Goal: Task Accomplishment & Management: Manage account settings

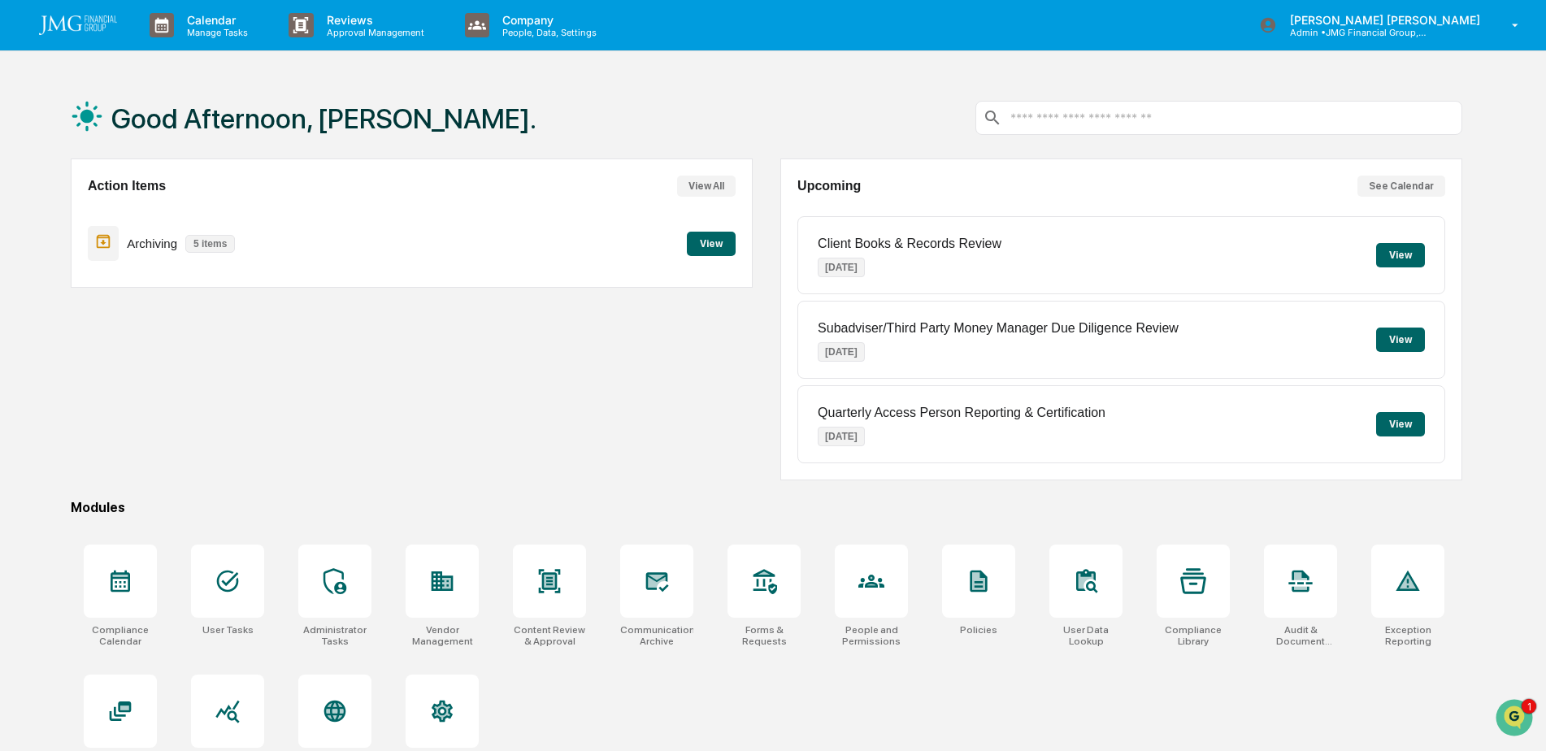
scroll to position [77, 0]
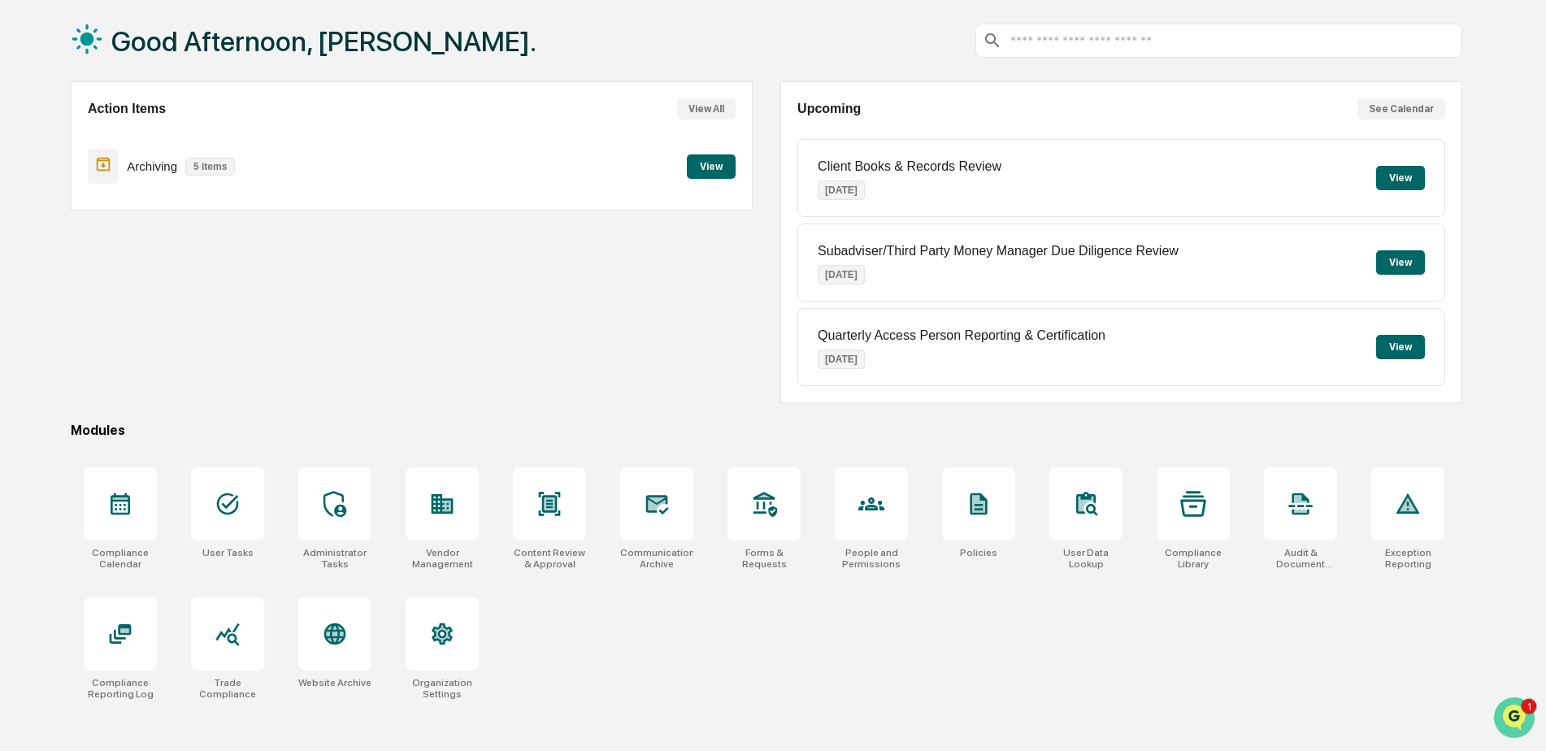
click at [1504, 714] on img "Open customer support" at bounding box center [1514, 717] width 41 height 33
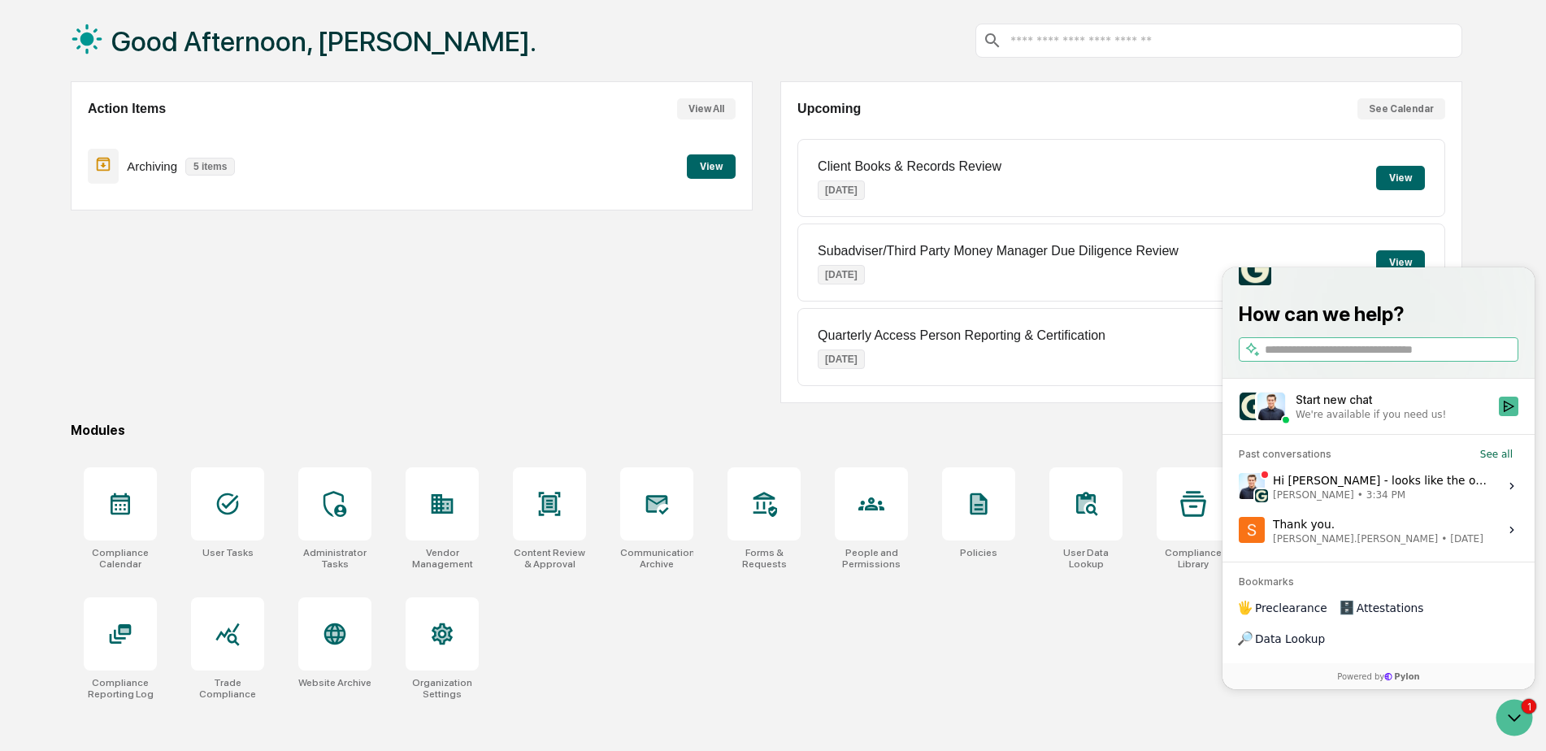
click at [1424, 501] on div "Hi [PERSON_NAME] - looks like the only JMG email we found in this thread was [E…" at bounding box center [1381, 485] width 216 height 31
click at [1238, 487] on button "View issue" at bounding box center [1238, 486] width 1 height 1
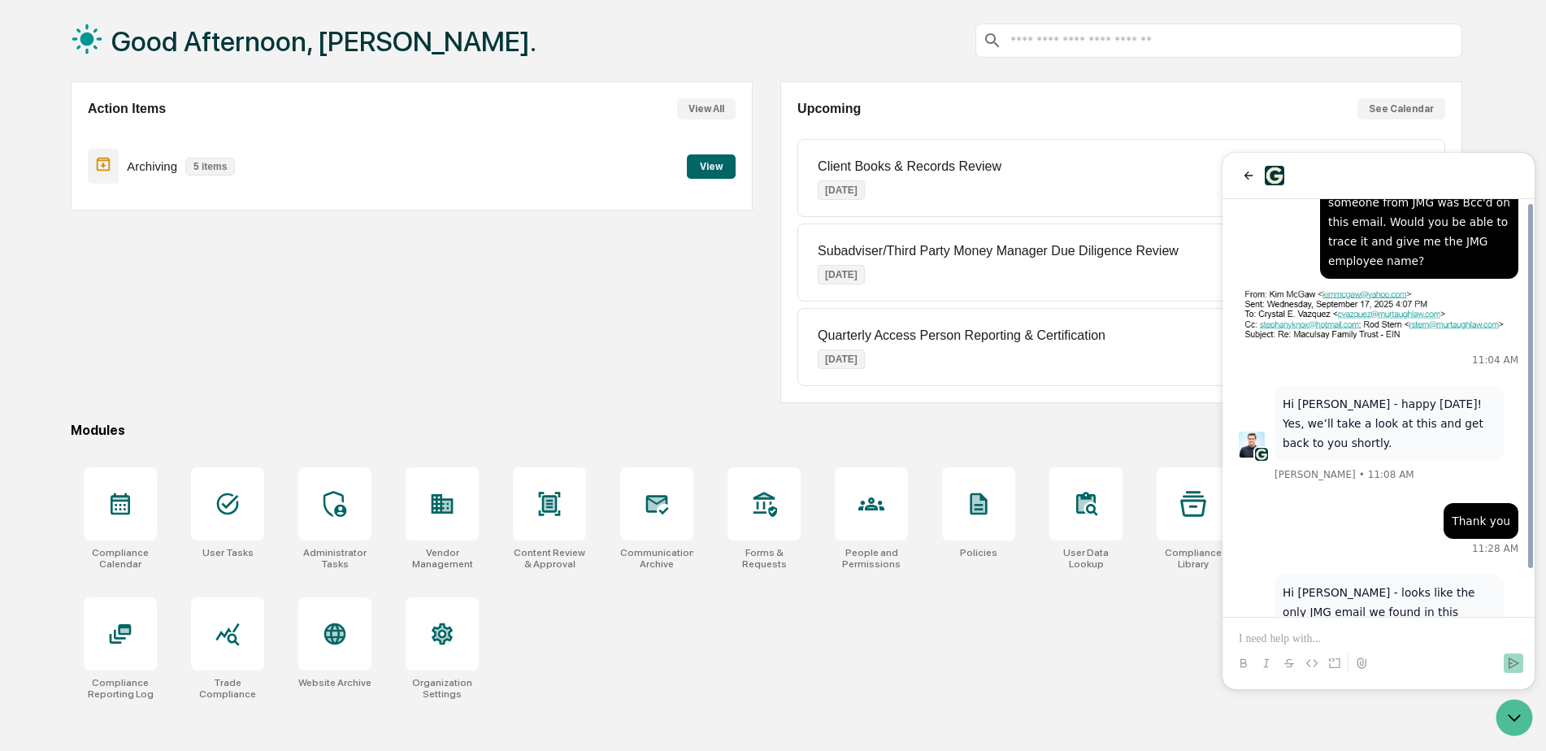
scroll to position [122, 0]
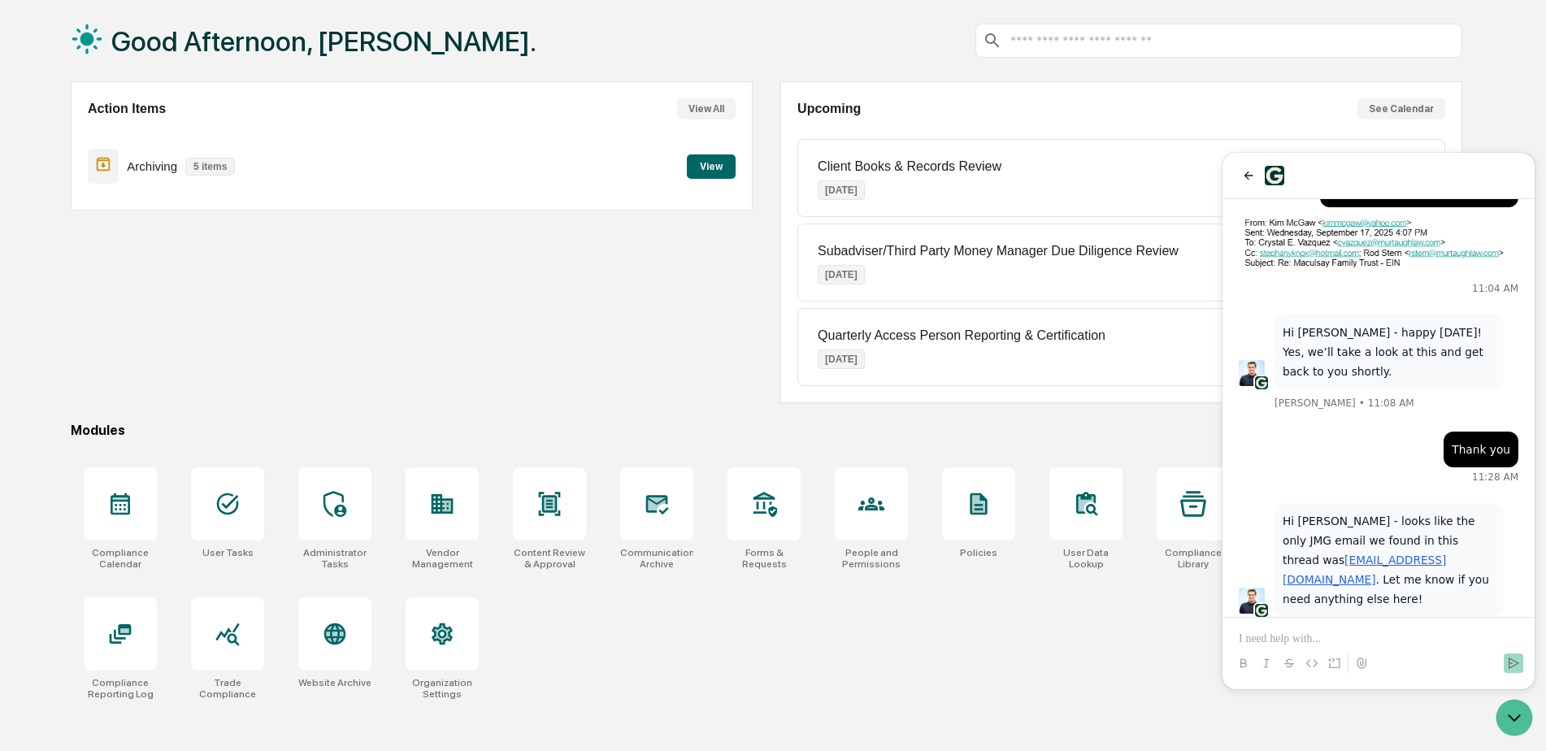
click at [1339, 638] on p at bounding box center [1378, 639] width 280 height 16
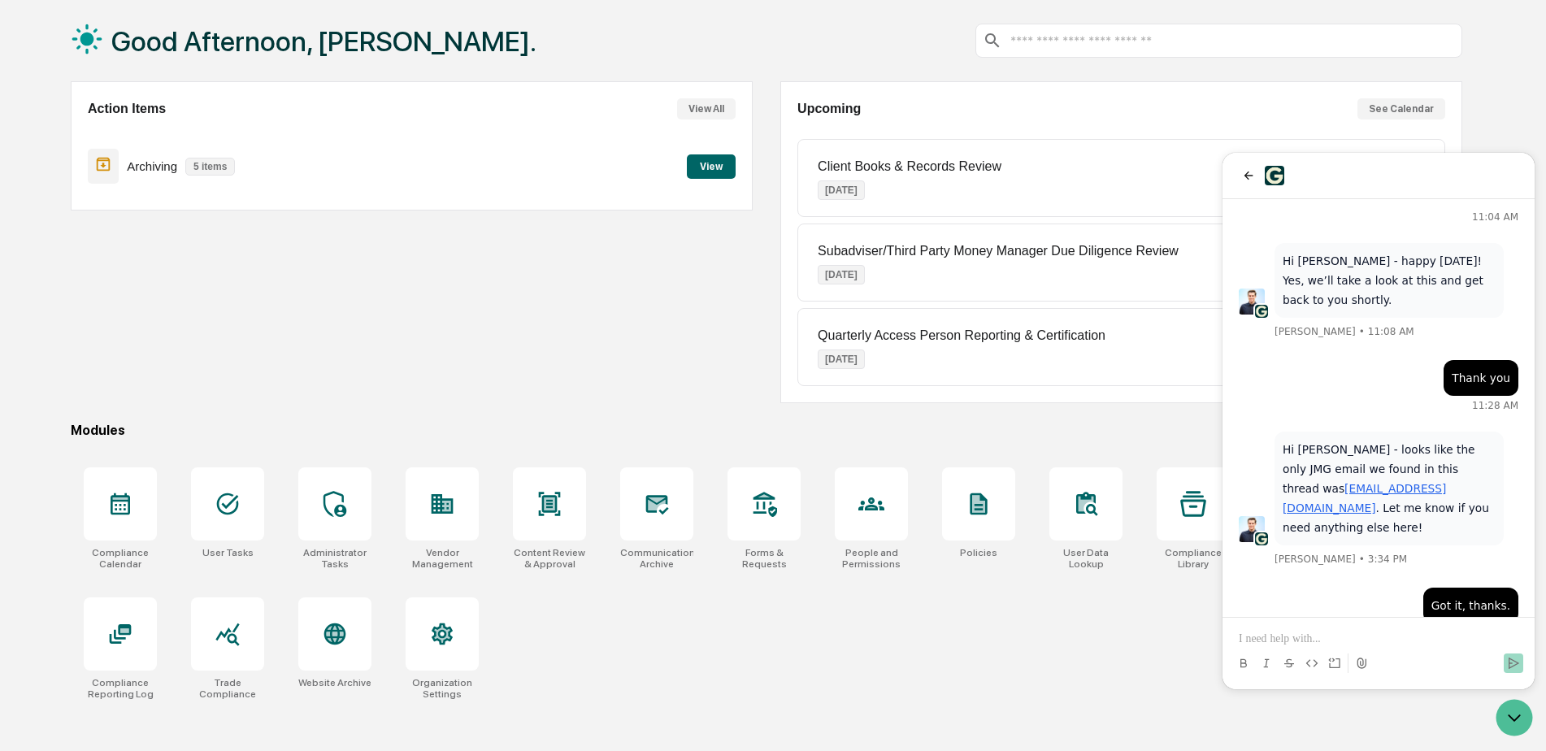
click at [642, 590] on div "Compliance Calendar User Tasks Administrator Tasks Vendor Management Content Re…" at bounding box center [766, 583] width 1391 height 252
click at [669, 524] on div at bounding box center [656, 503] width 73 height 73
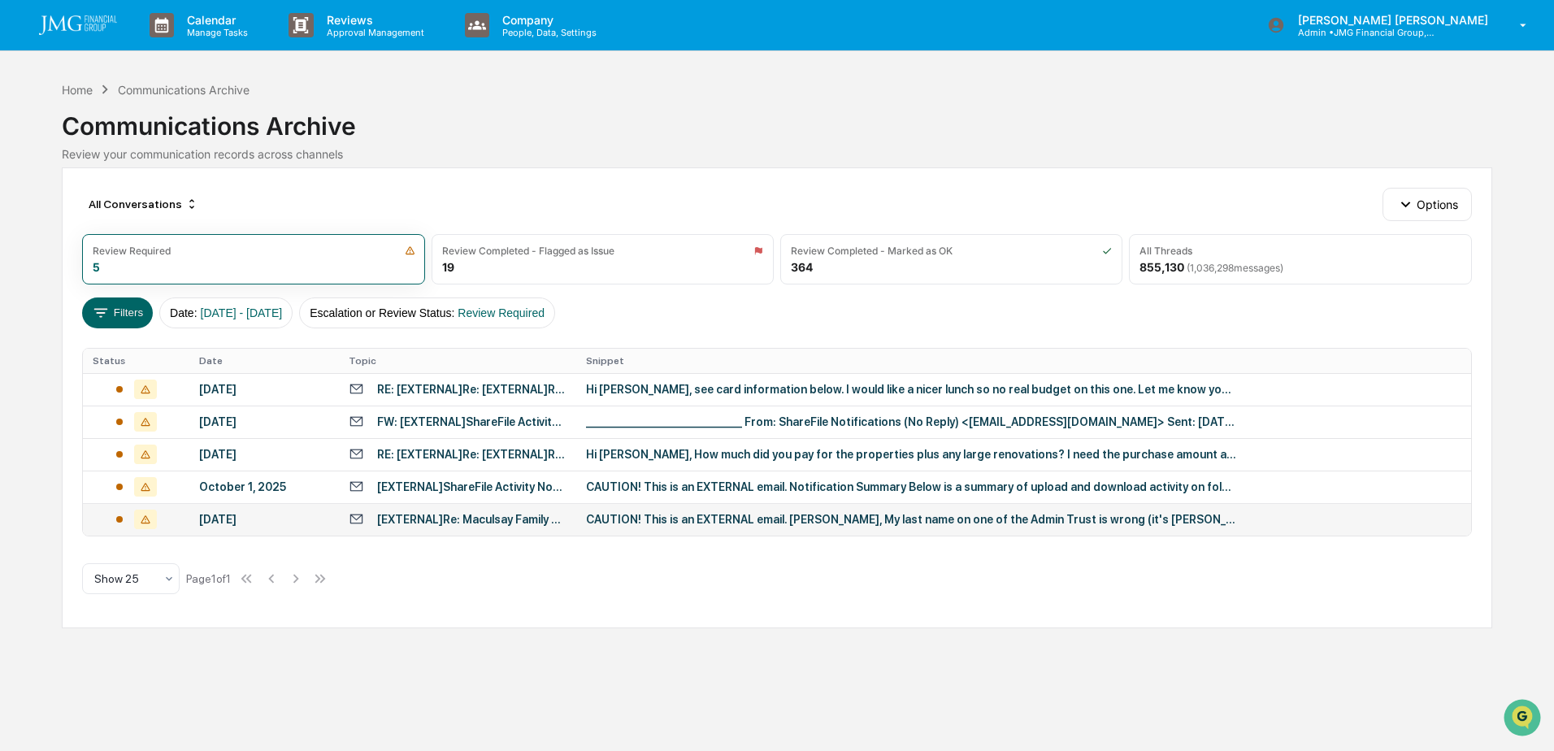
click at [635, 523] on div "CAUTION! This is an EXTERNAL email. [PERSON_NAME], My last name on one of the A…" at bounding box center [911, 519] width 650 height 13
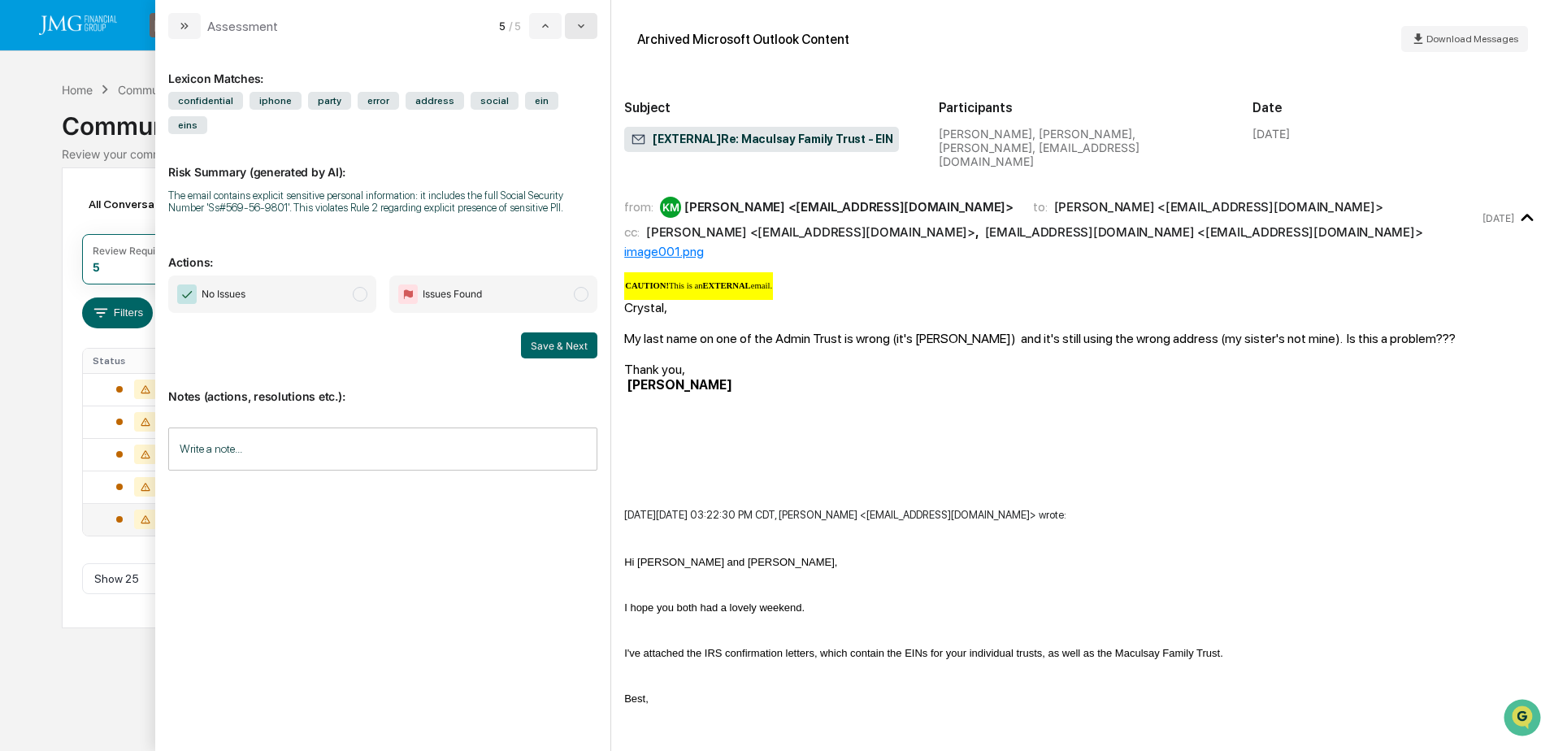
click at [591, 37] on button "modal" at bounding box center [581, 26] width 33 height 26
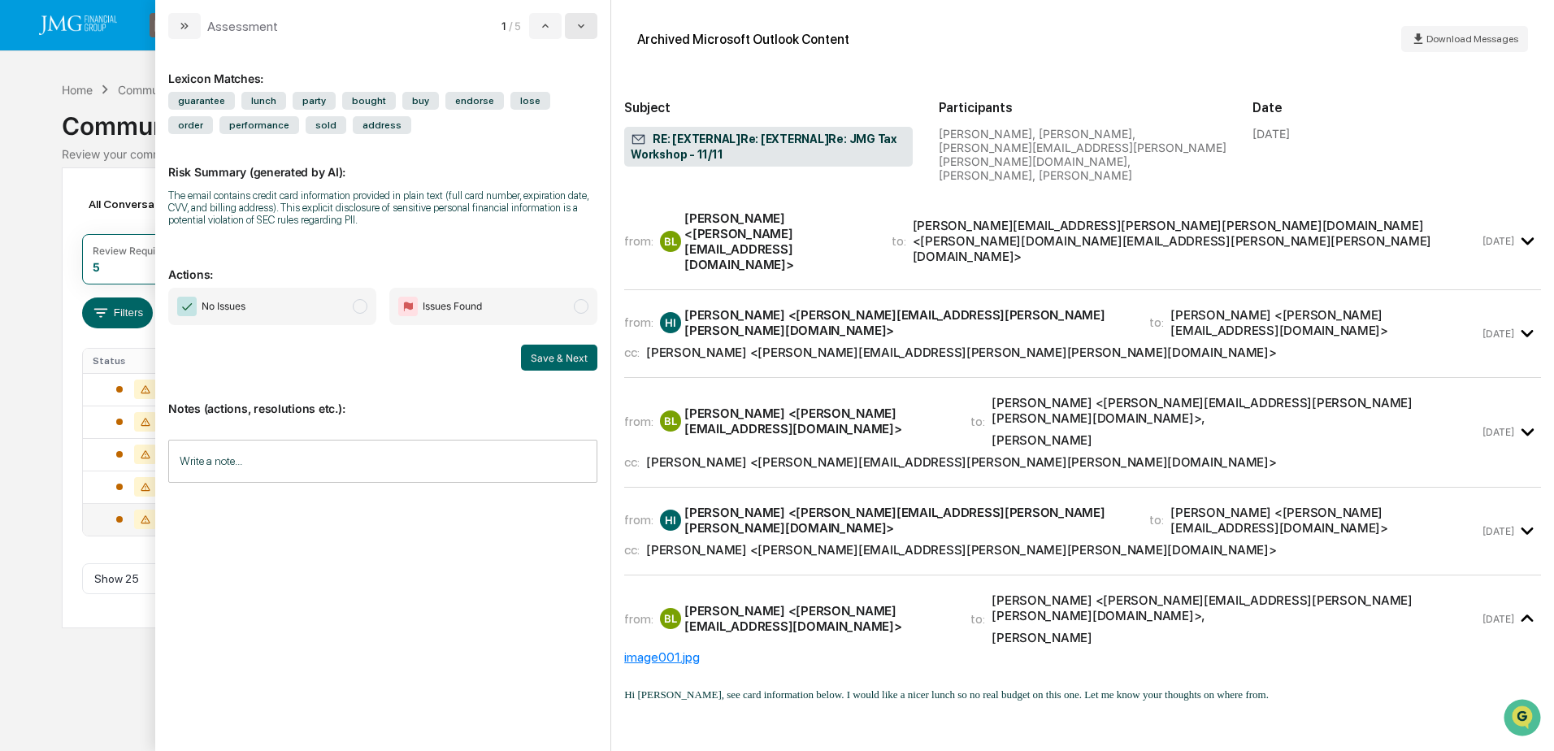
click at [591, 37] on button "modal" at bounding box center [581, 26] width 33 height 26
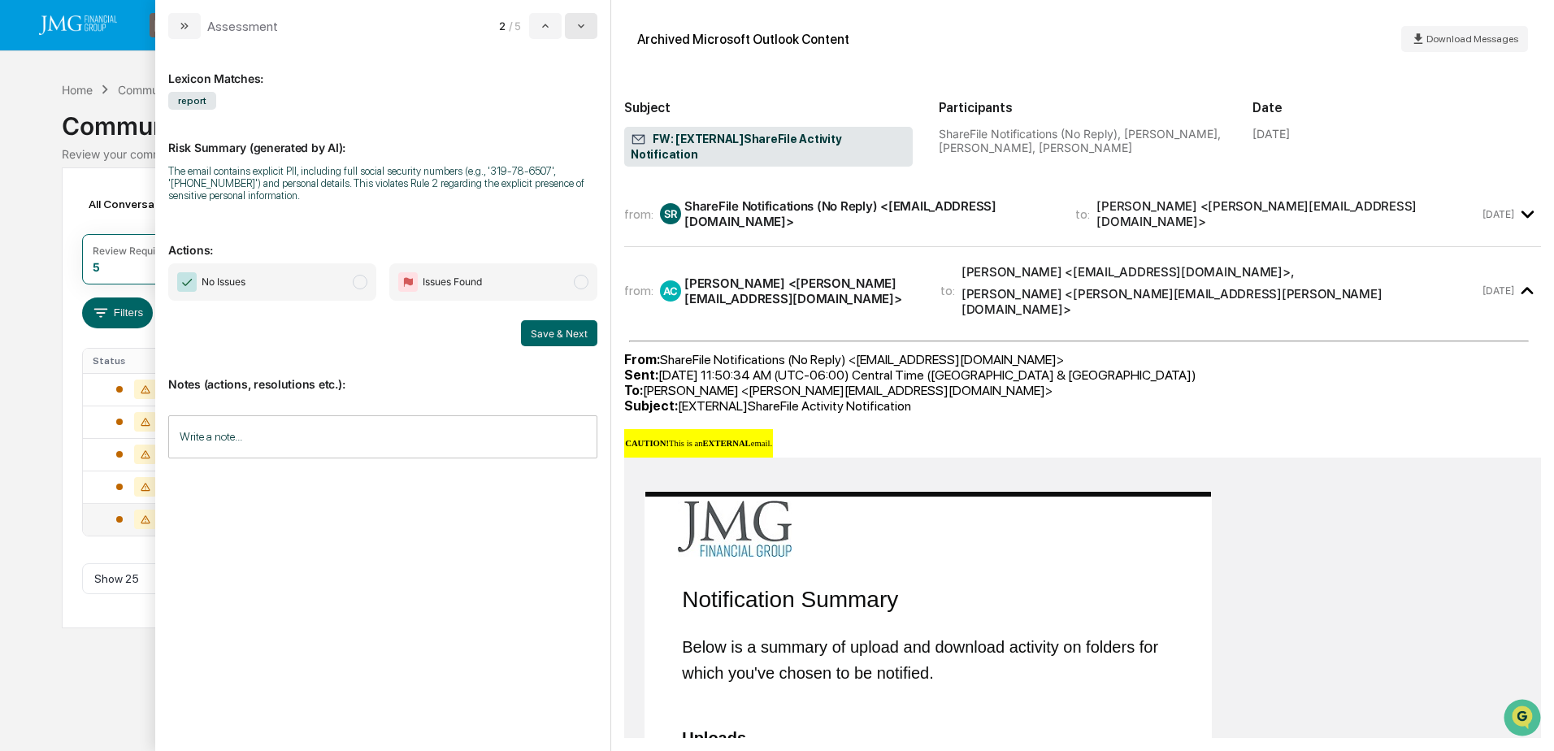
click at [591, 38] on button "modal" at bounding box center [581, 26] width 33 height 26
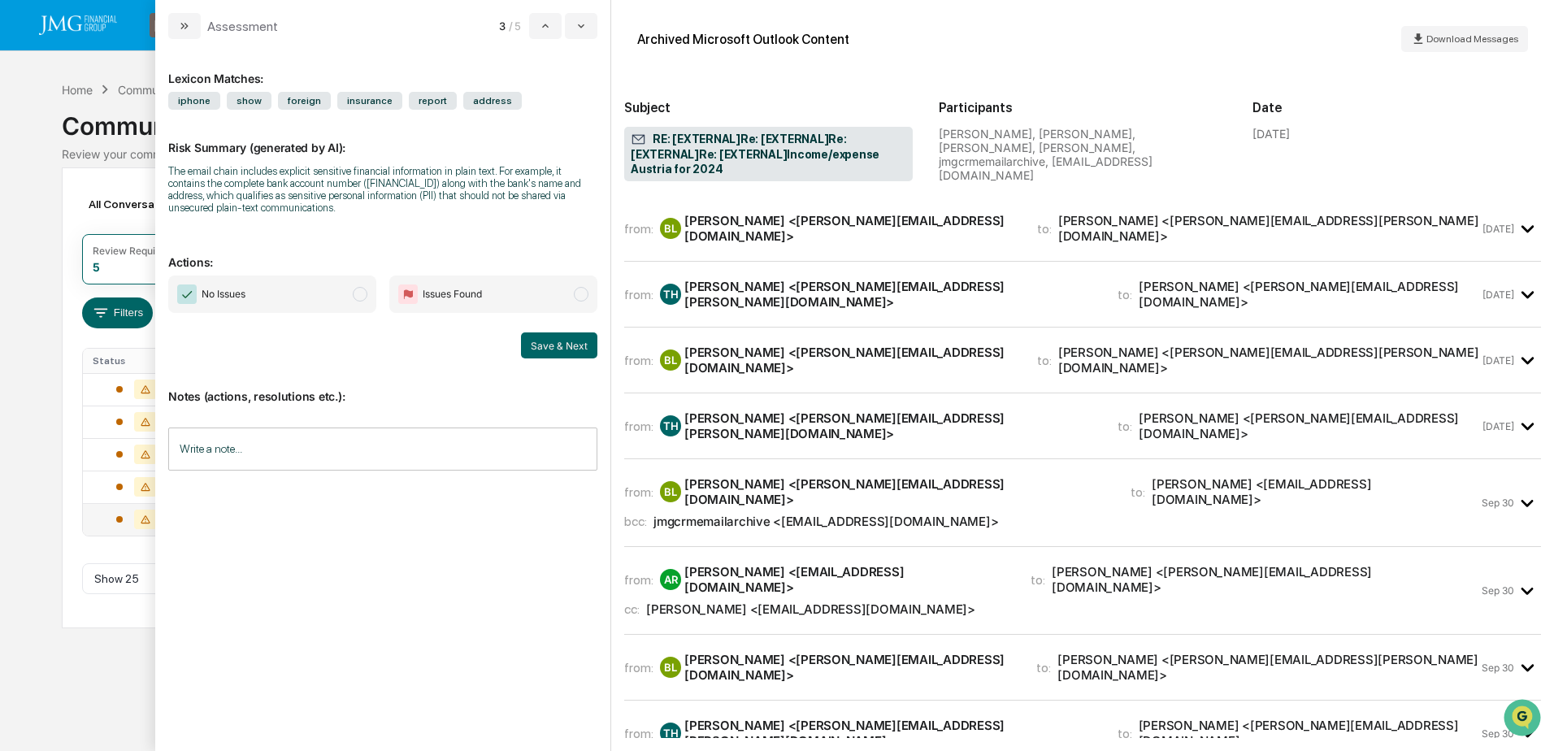
click at [591, 39] on div "Assessment 3 / 5 Lexicon Matches: iphone show foreign insurance report address …" at bounding box center [383, 375] width 456 height 751
click at [588, 33] on button "modal" at bounding box center [581, 26] width 33 height 26
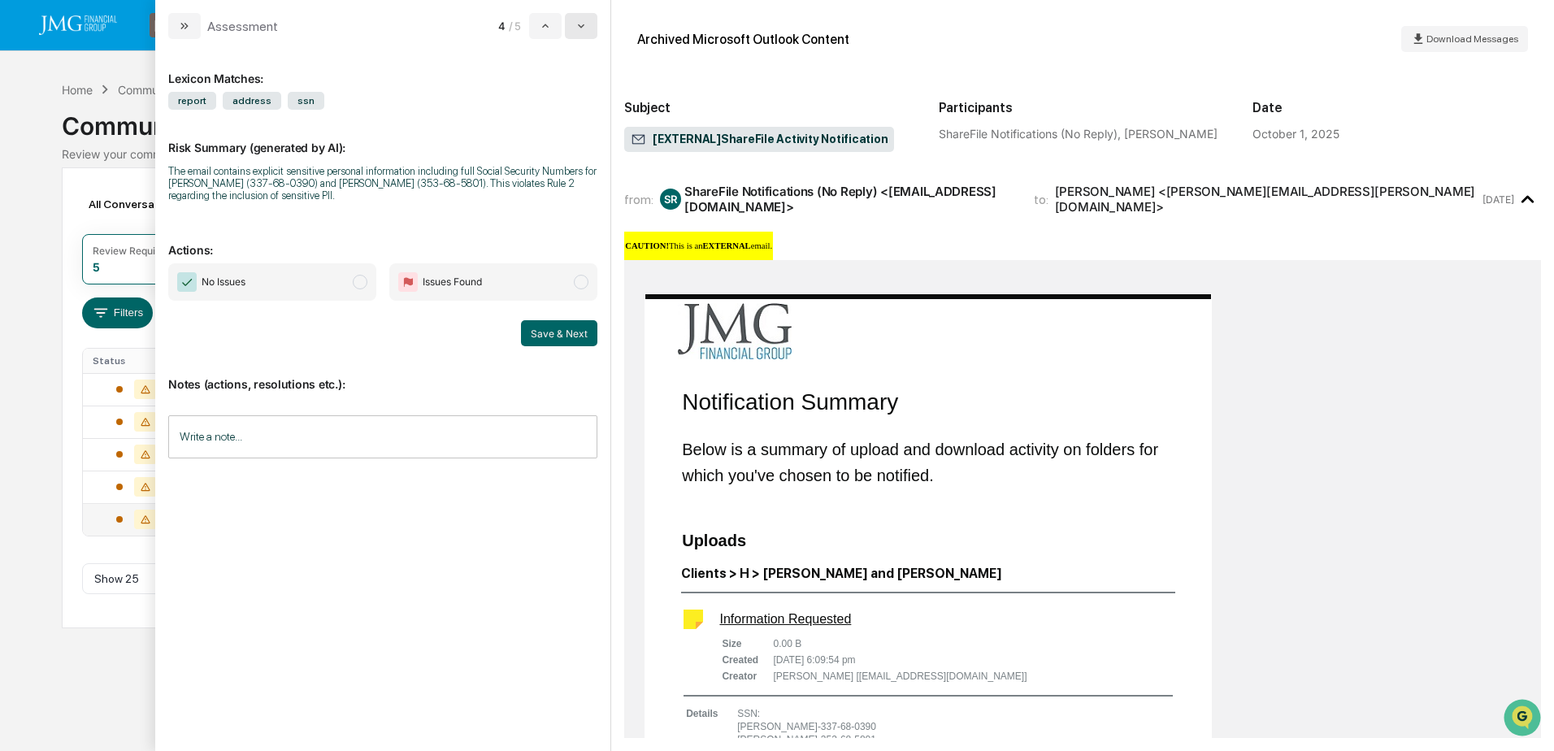
click at [588, 34] on button "modal" at bounding box center [581, 26] width 33 height 26
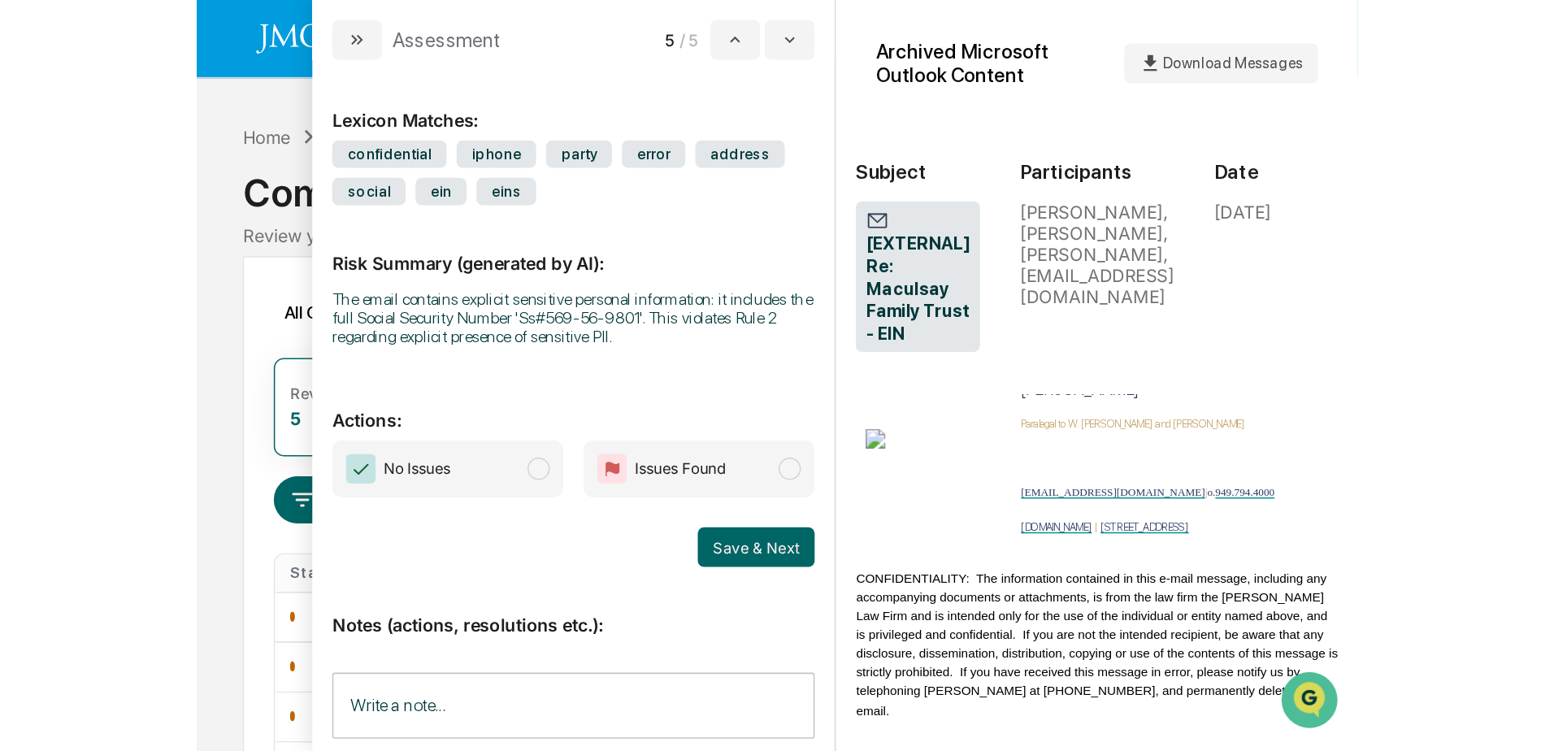
scroll to position [1138, 0]
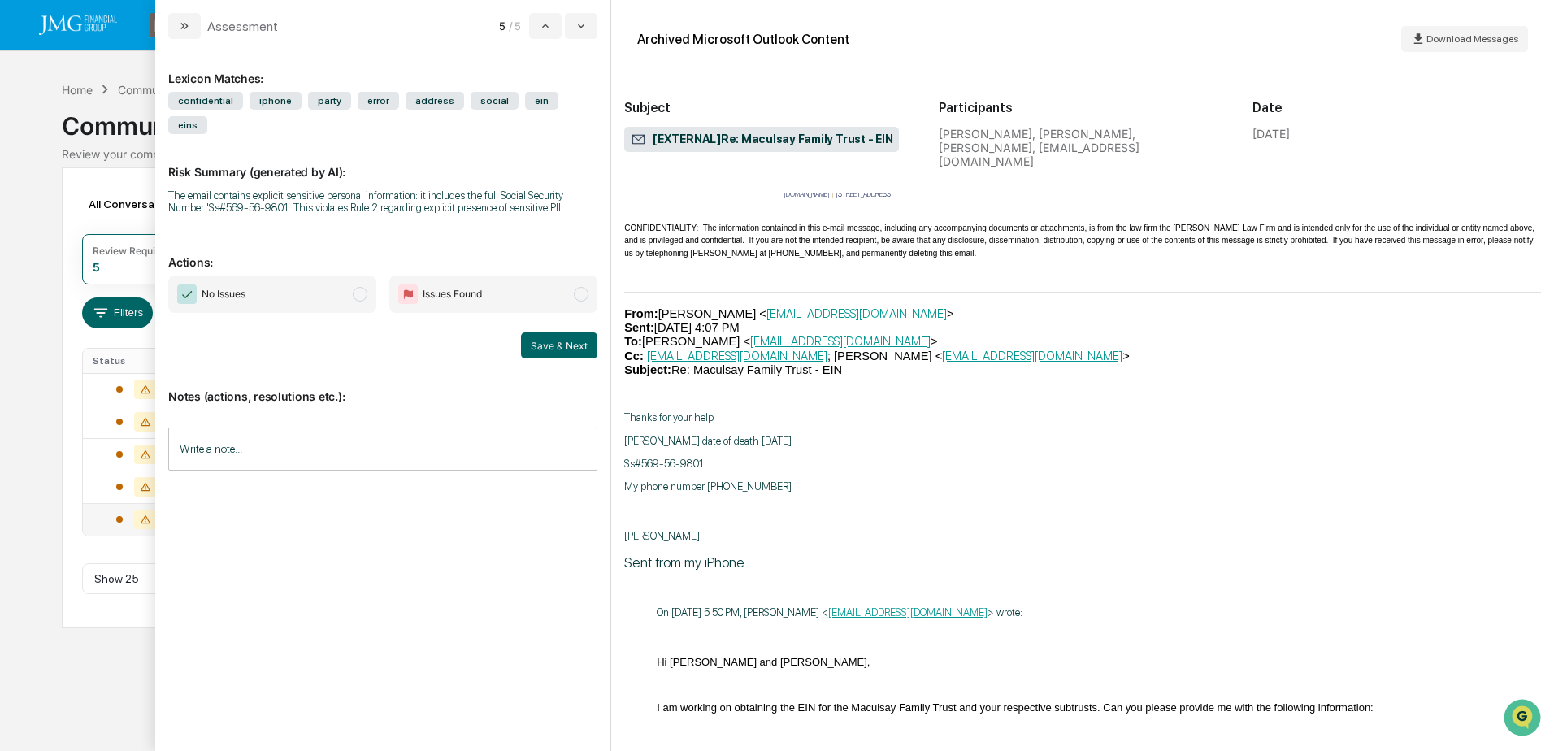
click at [355, 427] on input "Write a note..." at bounding box center [382, 448] width 429 height 43
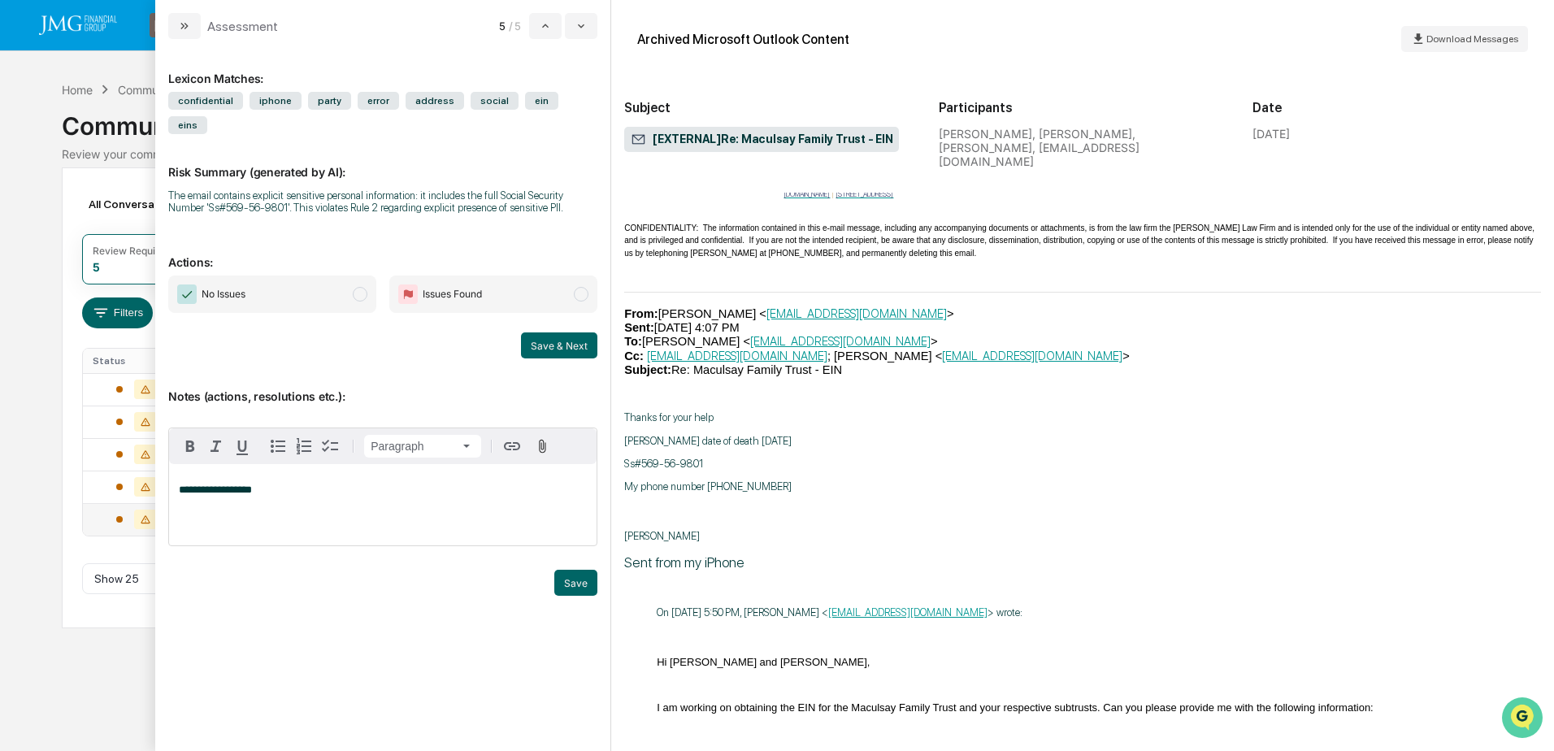
click at [1528, 721] on icon "Open customer support" at bounding box center [1522, 738] width 41 height 41
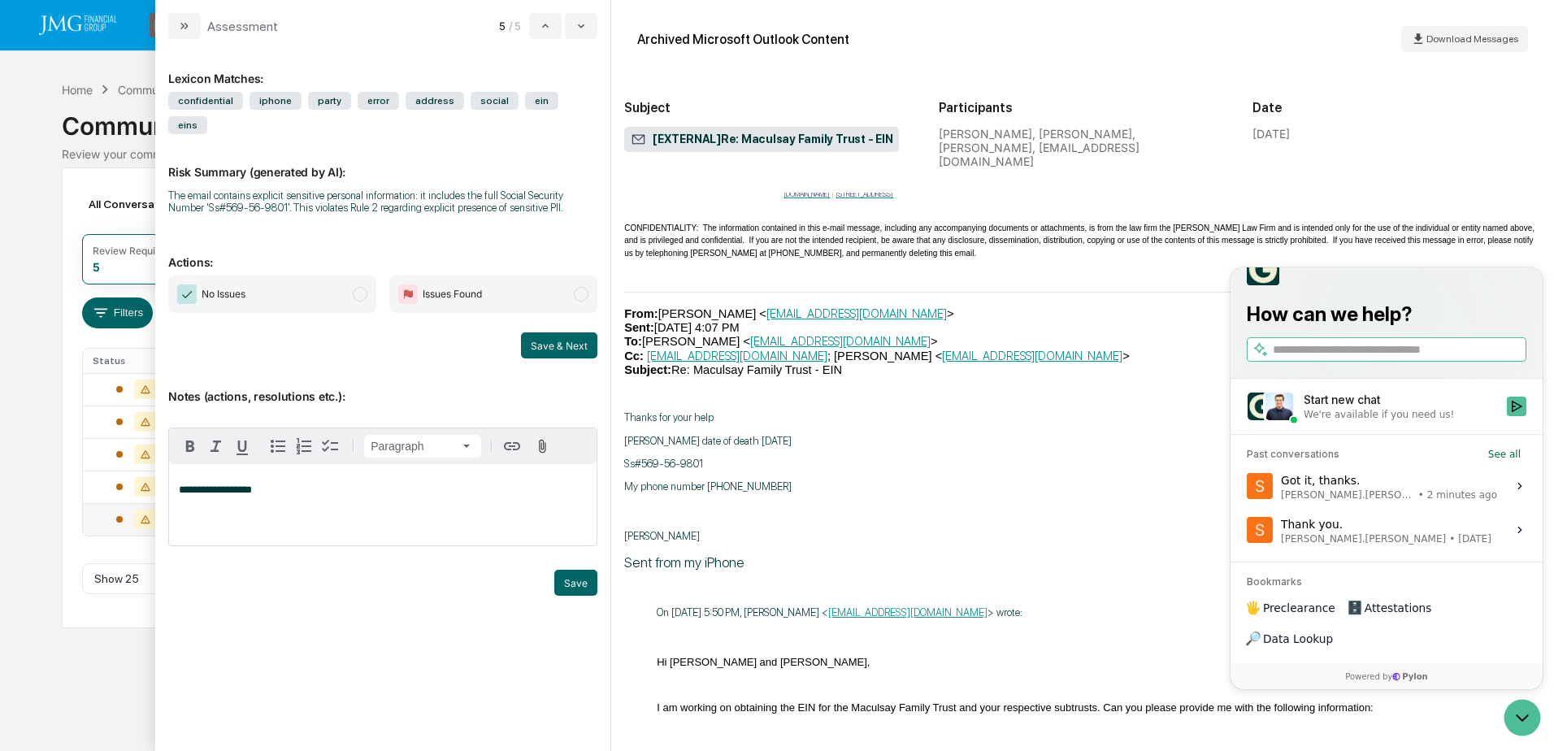
click at [1403, 501] on div "Got it, thanks. [PERSON_NAME].[PERSON_NAME] • 2 minutes ago" at bounding box center [1389, 485] width 216 height 31
click at [1247, 487] on button "View issue" at bounding box center [1246, 486] width 1 height 1
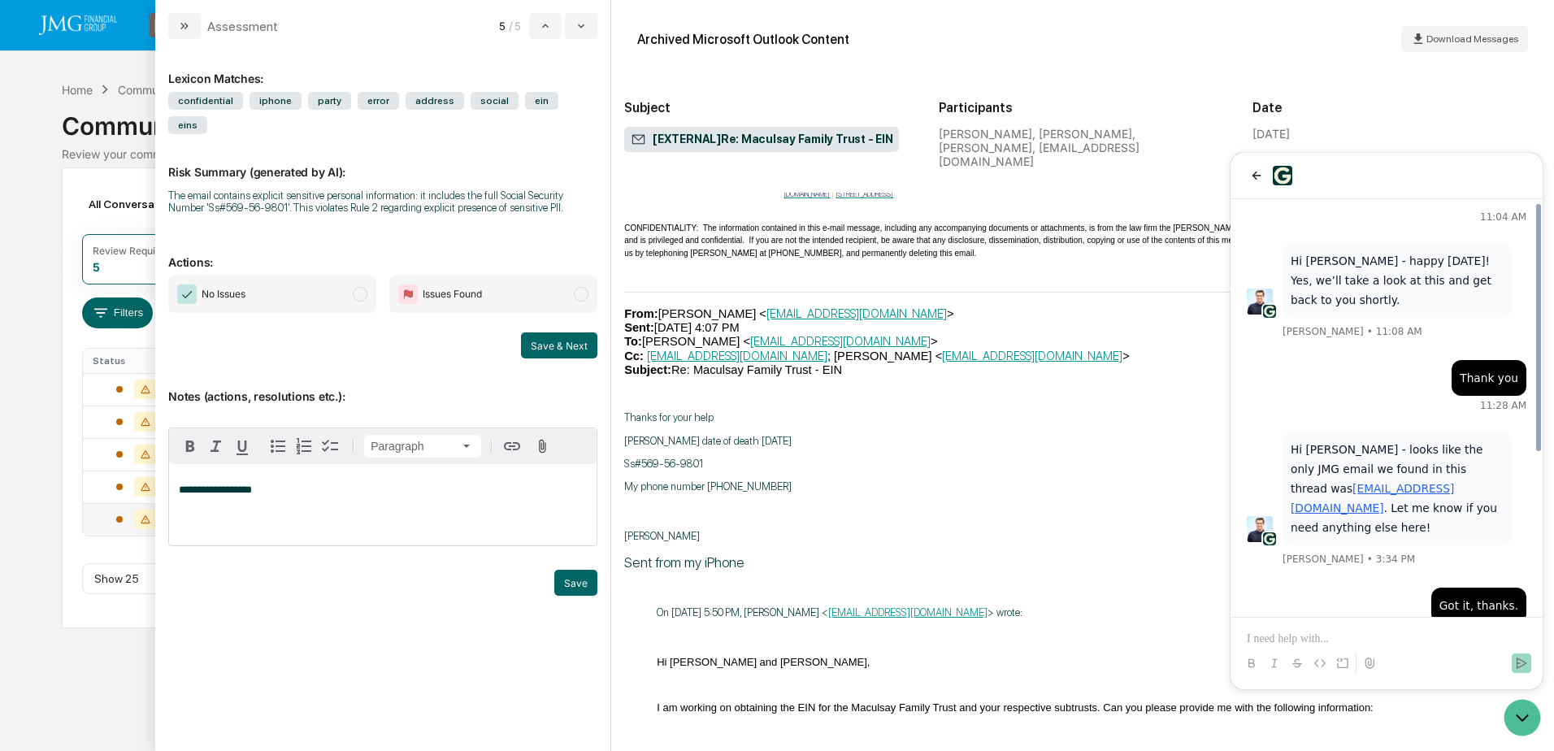
scroll to position [271, 0]
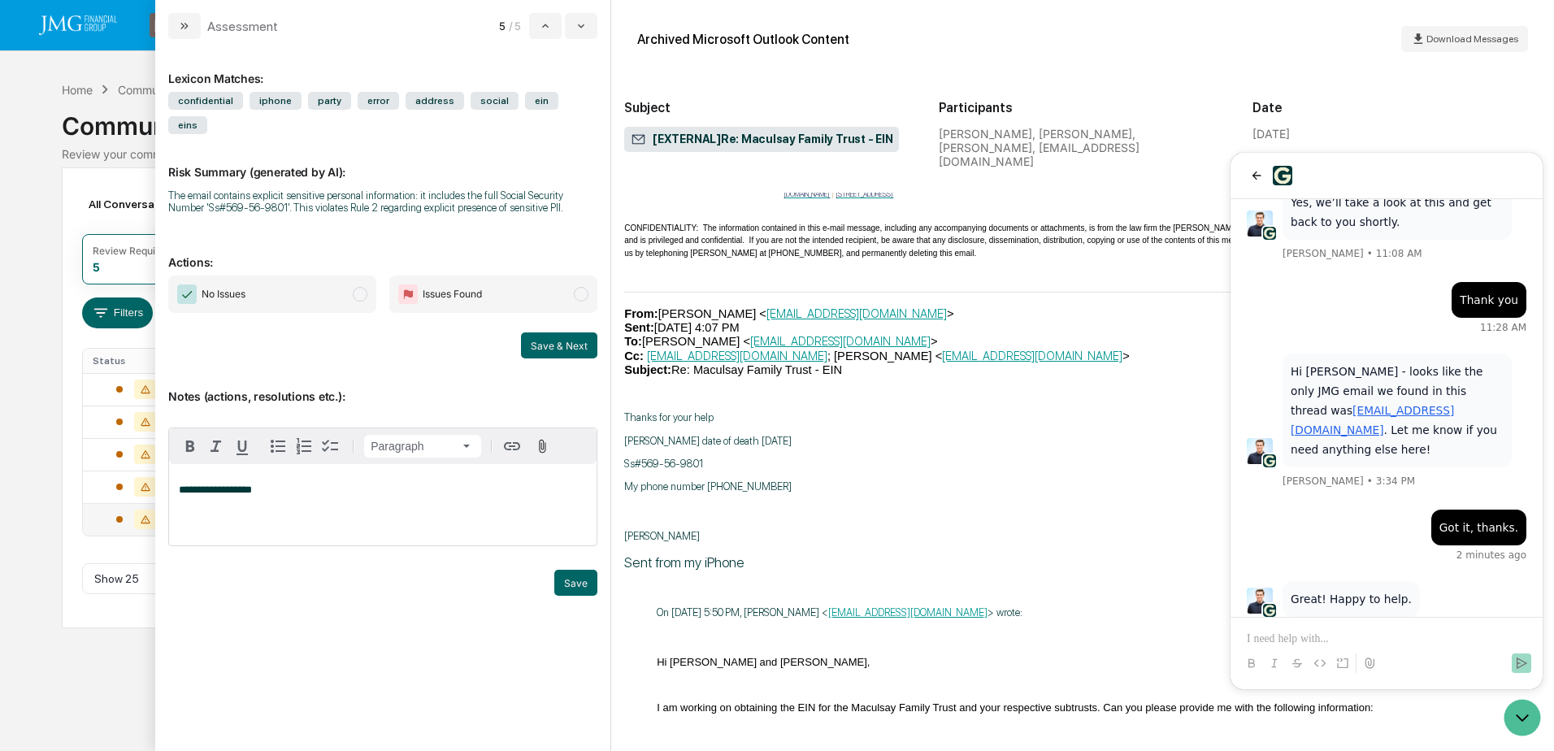
click at [293, 484] on p "**********" at bounding box center [383, 489] width 408 height 11
click at [566, 570] on button "Save" at bounding box center [575, 583] width 43 height 26
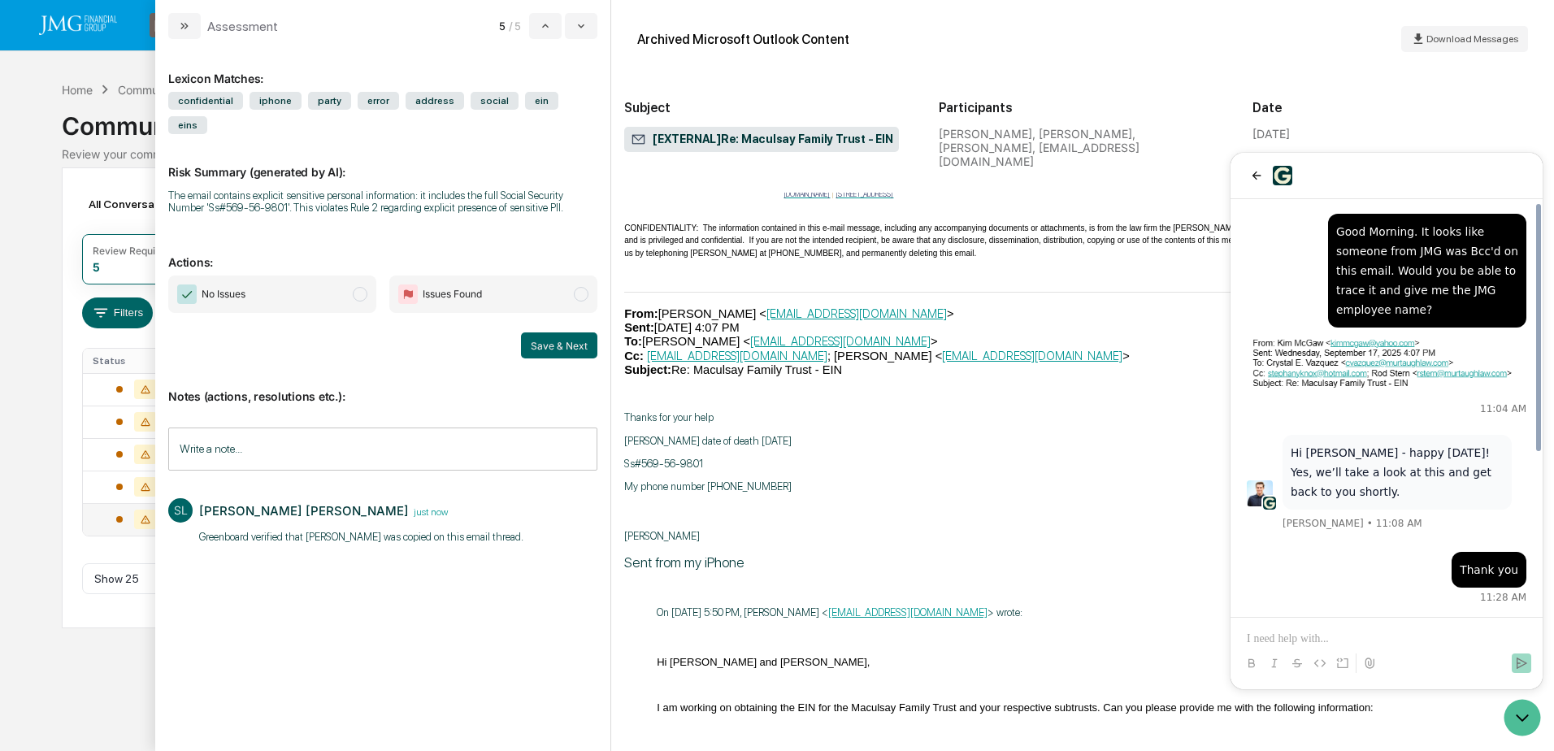
scroll to position [0, 0]
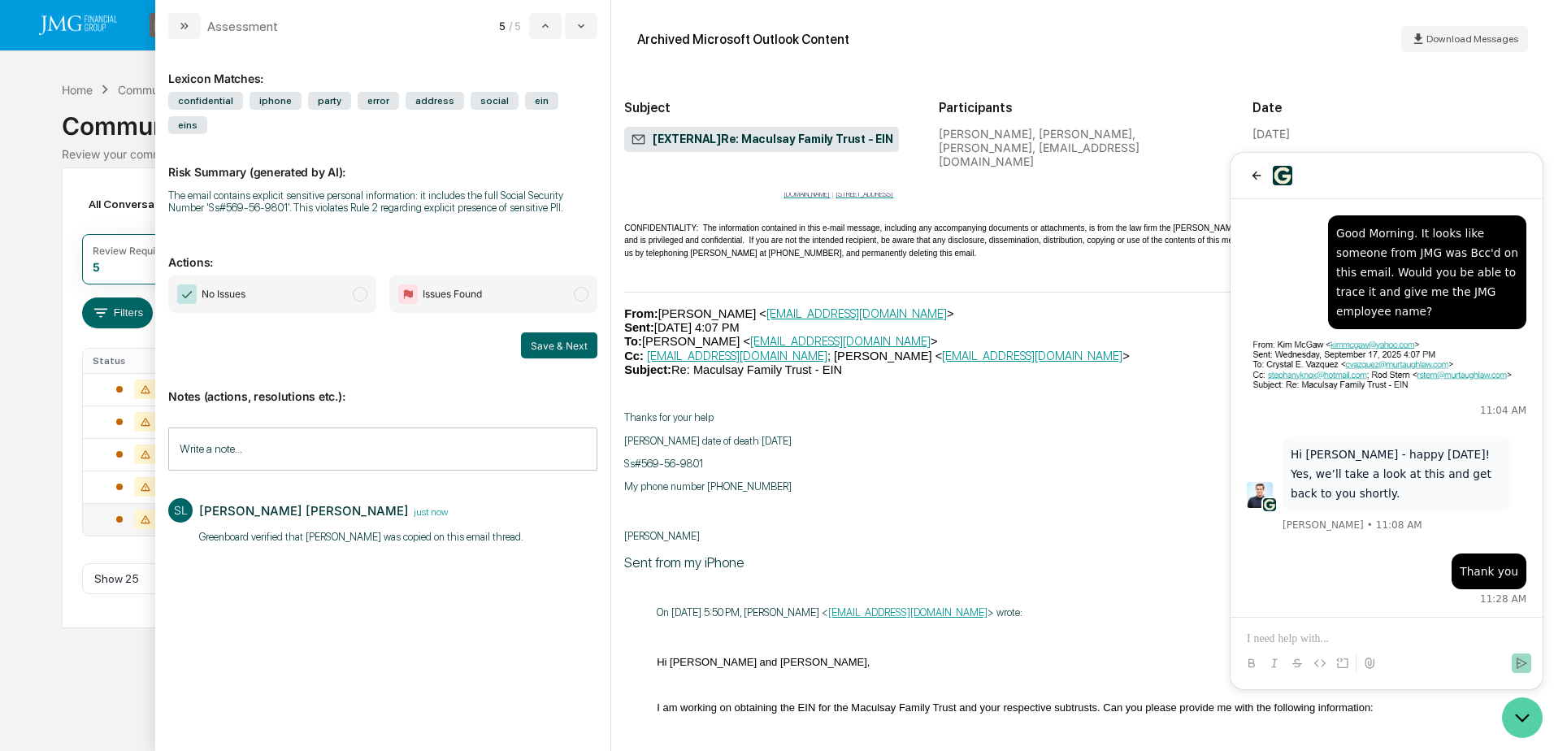
click at [1528, 706] on icon "Open customer support" at bounding box center [1522, 717] width 41 height 41
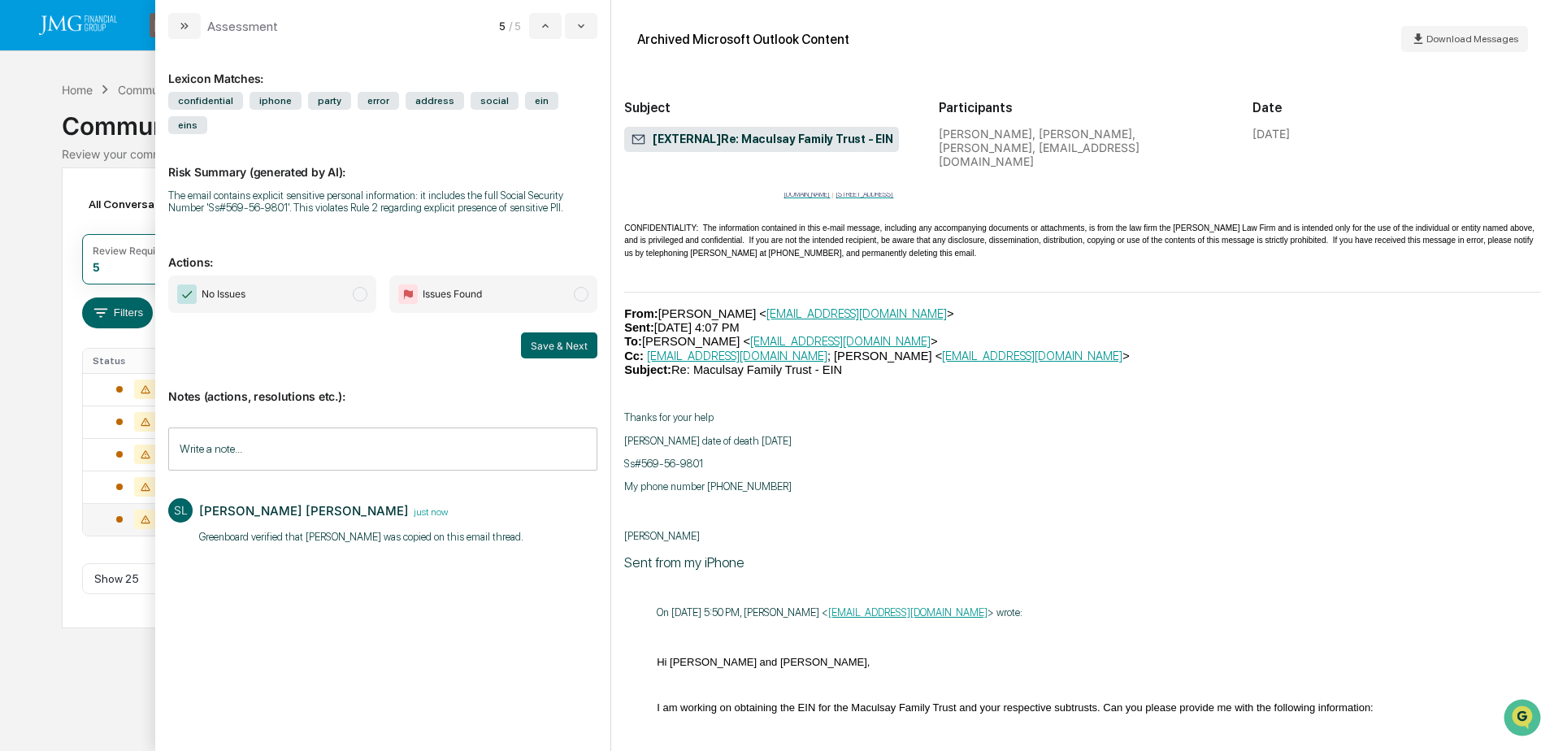
click at [1517, 721] on icon "Open customer support" at bounding box center [1522, 738] width 41 height 41
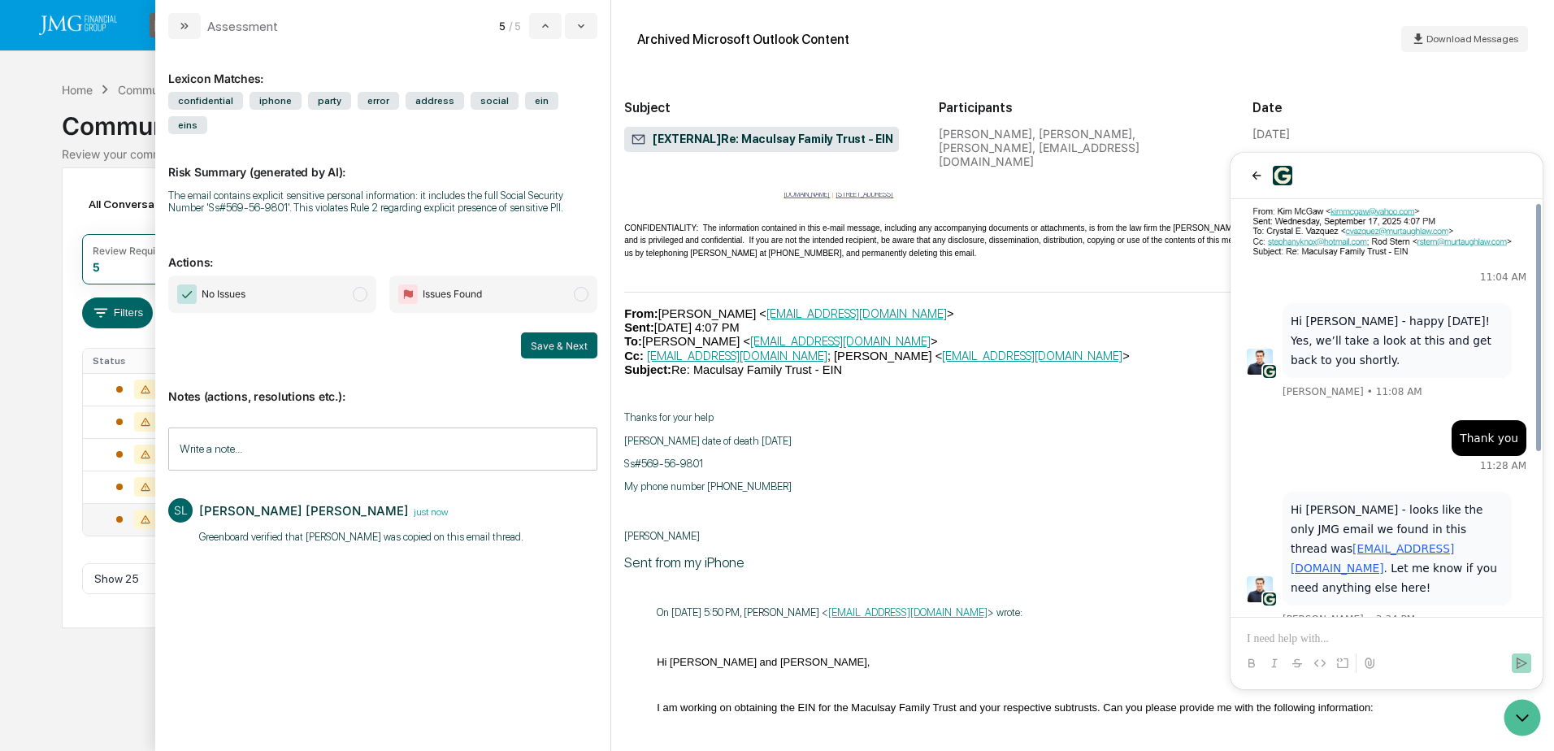
scroll to position [163, 0]
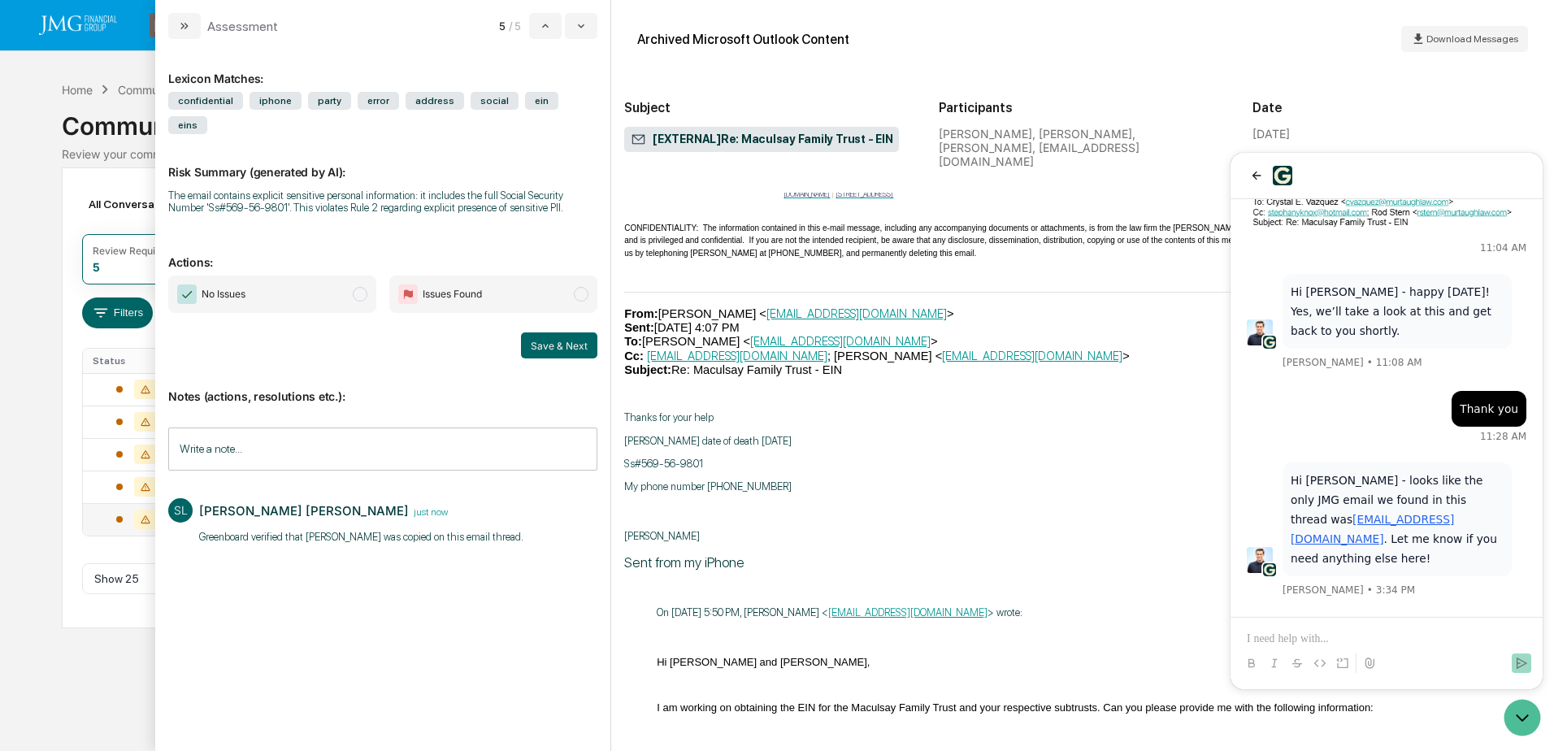
click at [1454, 513] on link "[EMAIL_ADDRESS][DOMAIN_NAME]" at bounding box center [1371, 529] width 163 height 33
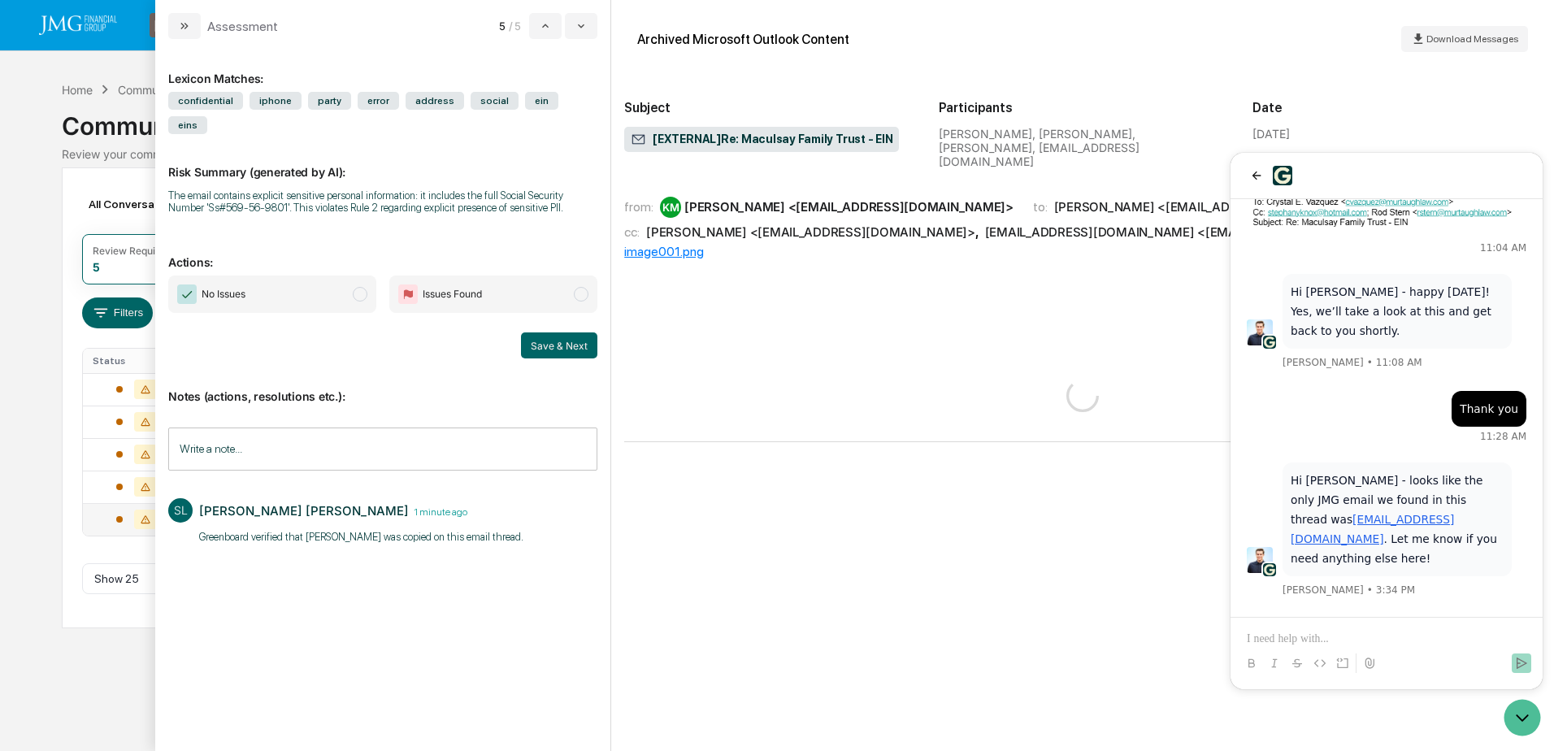
scroll to position [0, 0]
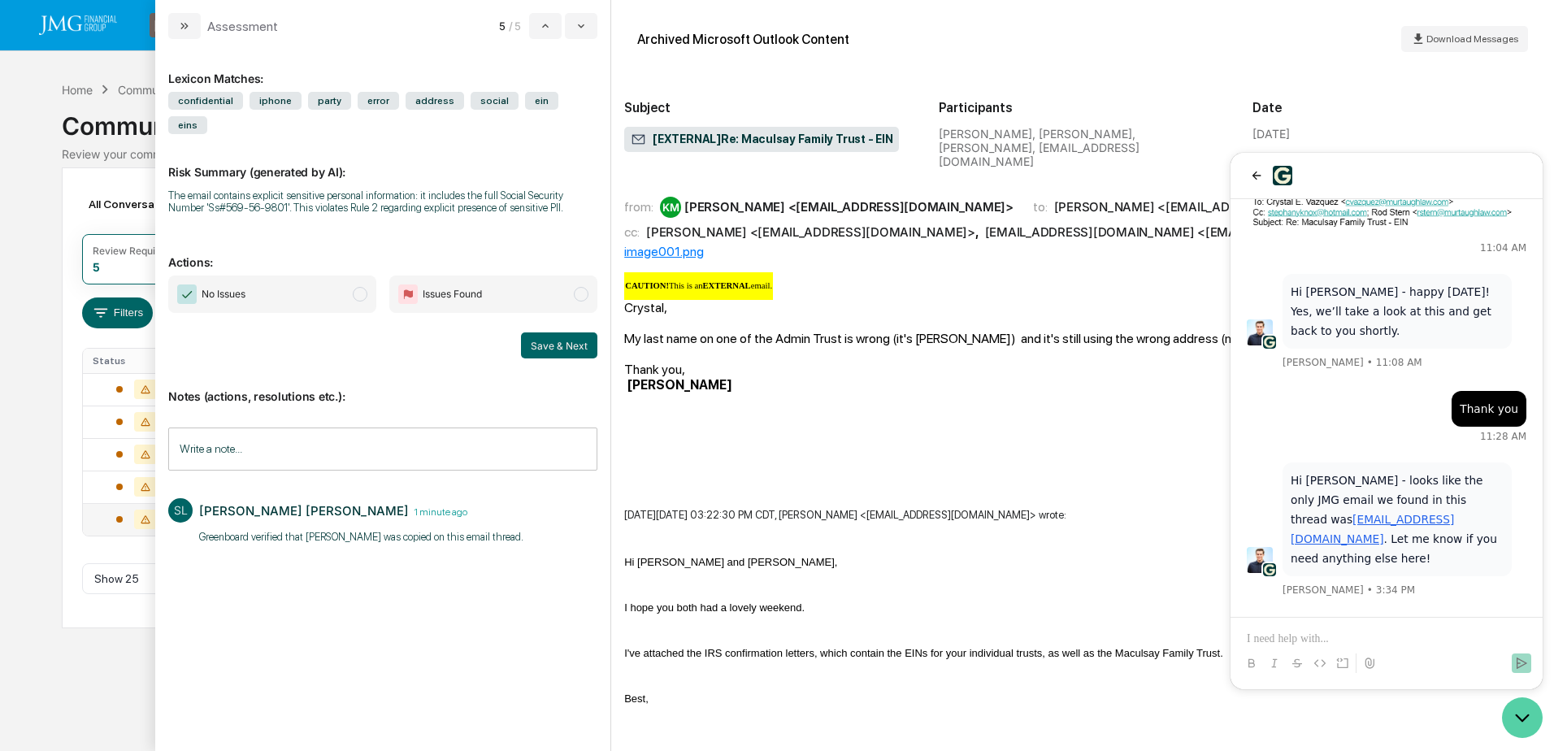
click at [1516, 721] on icon "Open customer support" at bounding box center [1522, 717] width 41 height 41
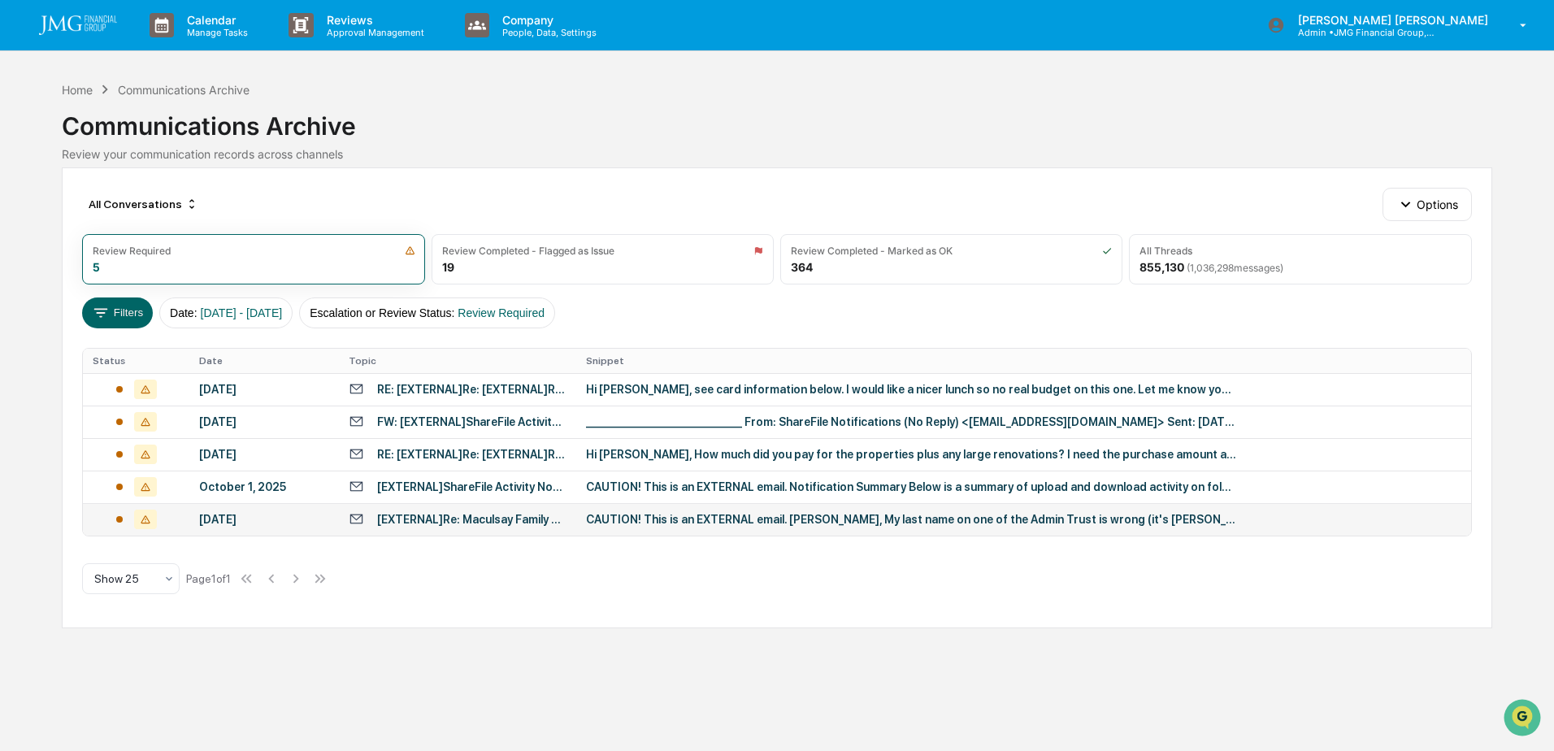
click at [8, 98] on div "Calendar Manage Tasks Reviews Approval Management Company People, Data, Setting…" at bounding box center [777, 375] width 1554 height 751
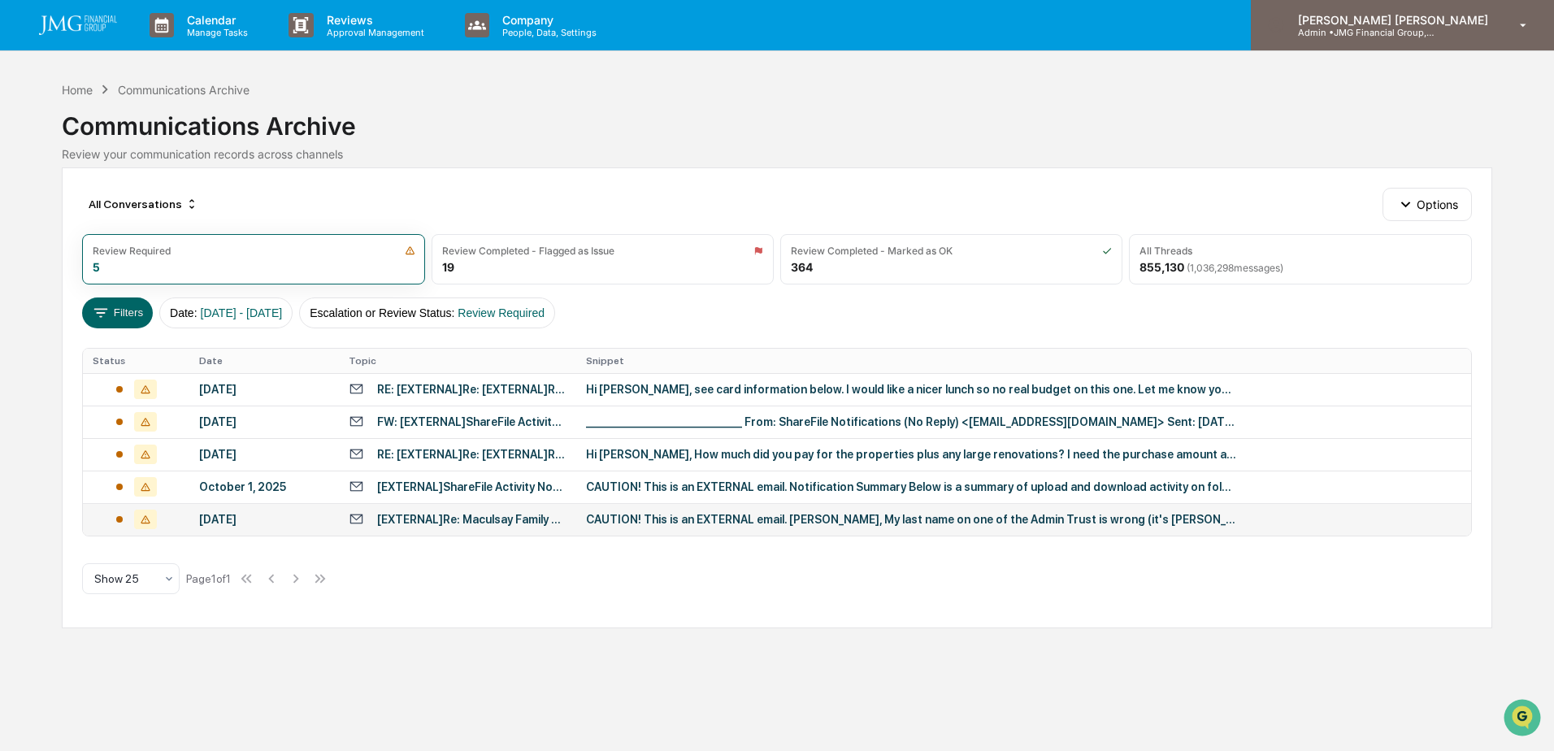
click at [1485, 42] on div "[PERSON_NAME] [PERSON_NAME] Admin • JMG Financial Group, Ltd." at bounding box center [1402, 25] width 303 height 50
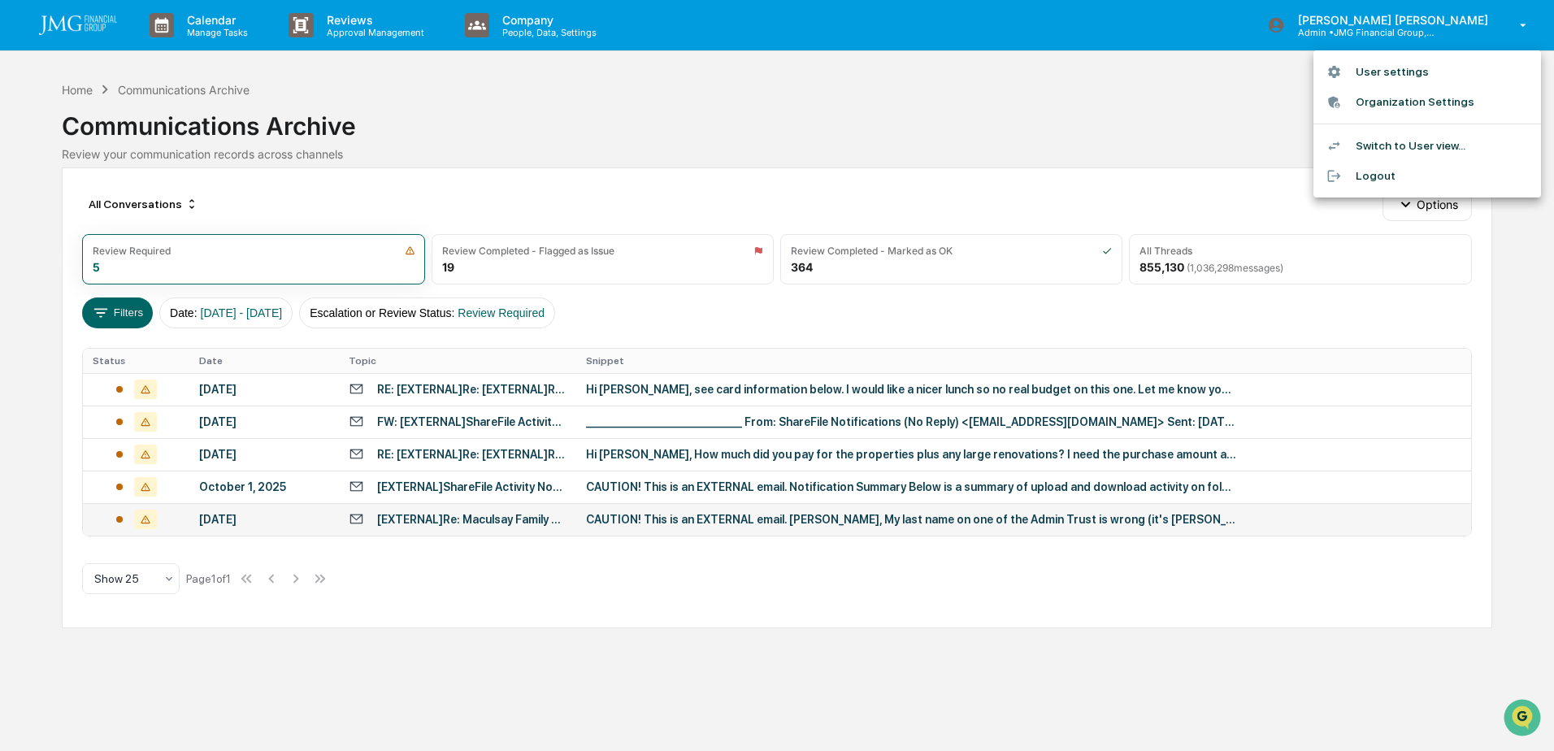
click at [1235, 592] on div at bounding box center [777, 375] width 1554 height 751
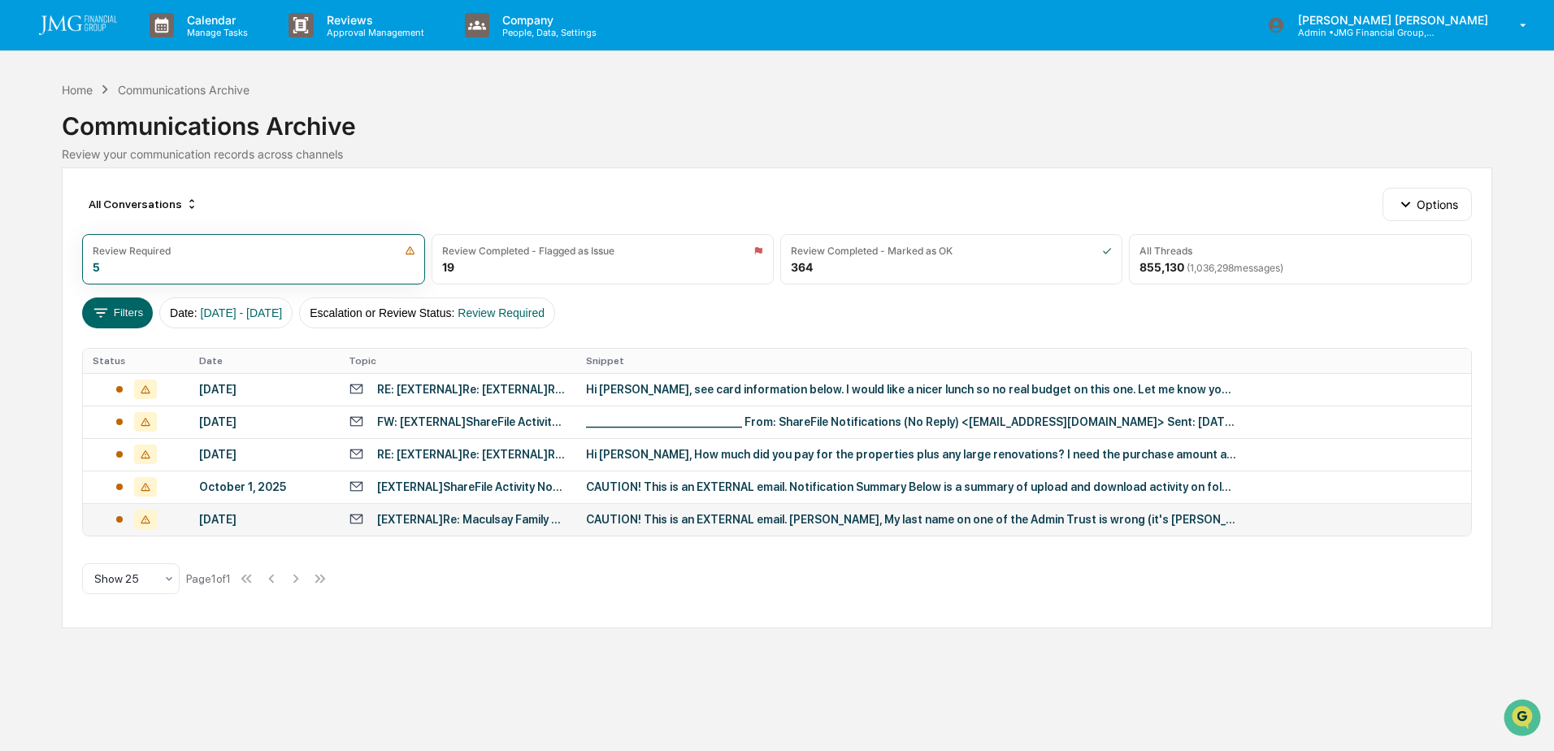
click at [959, 518] on div "CAUTION! This is an EXTERNAL email. [PERSON_NAME], My last name on one of the A…" at bounding box center [911, 519] width 650 height 13
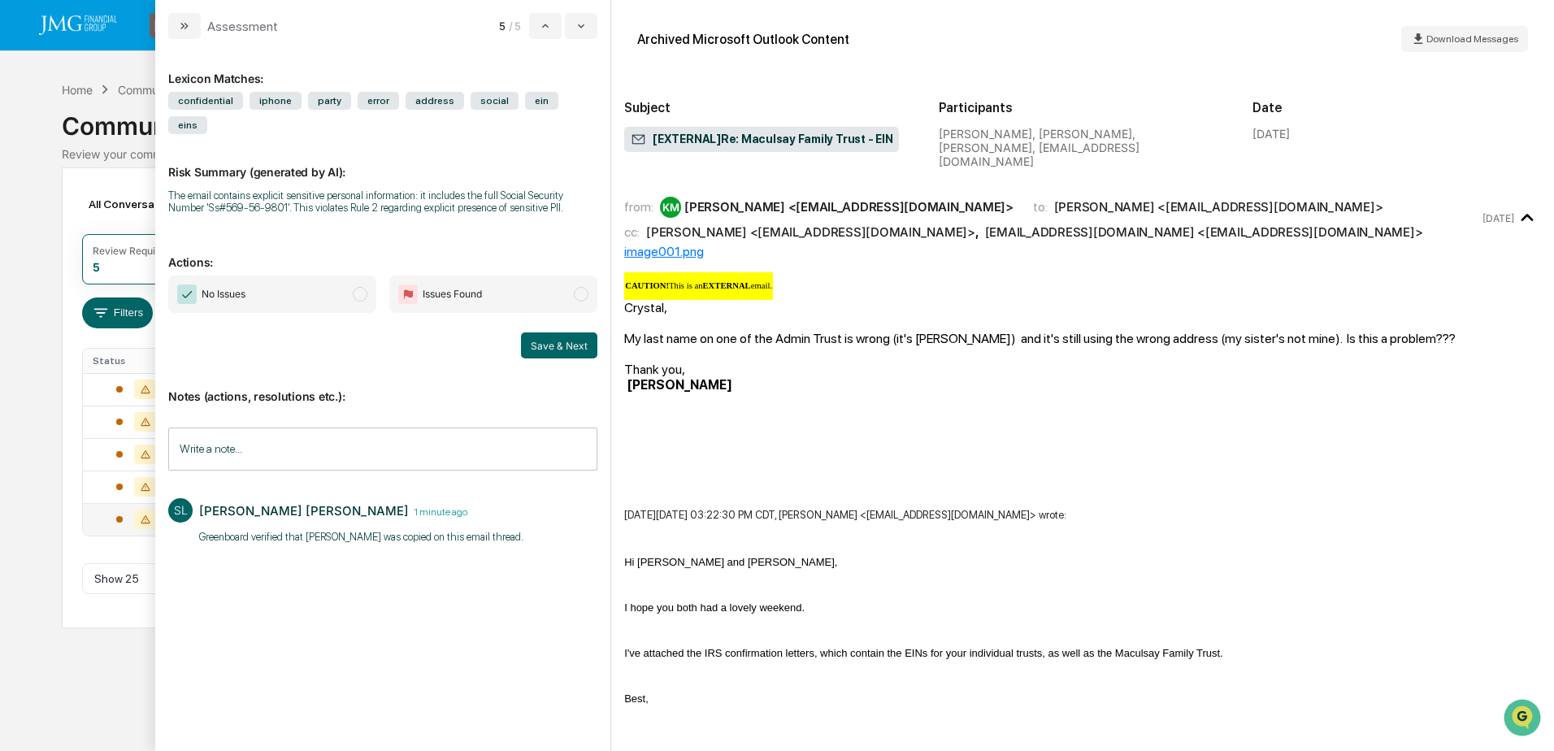
click at [35, 114] on div "Calendar Manage Tasks Reviews Approval Management Company People, Data, Setting…" at bounding box center [777, 375] width 1554 height 751
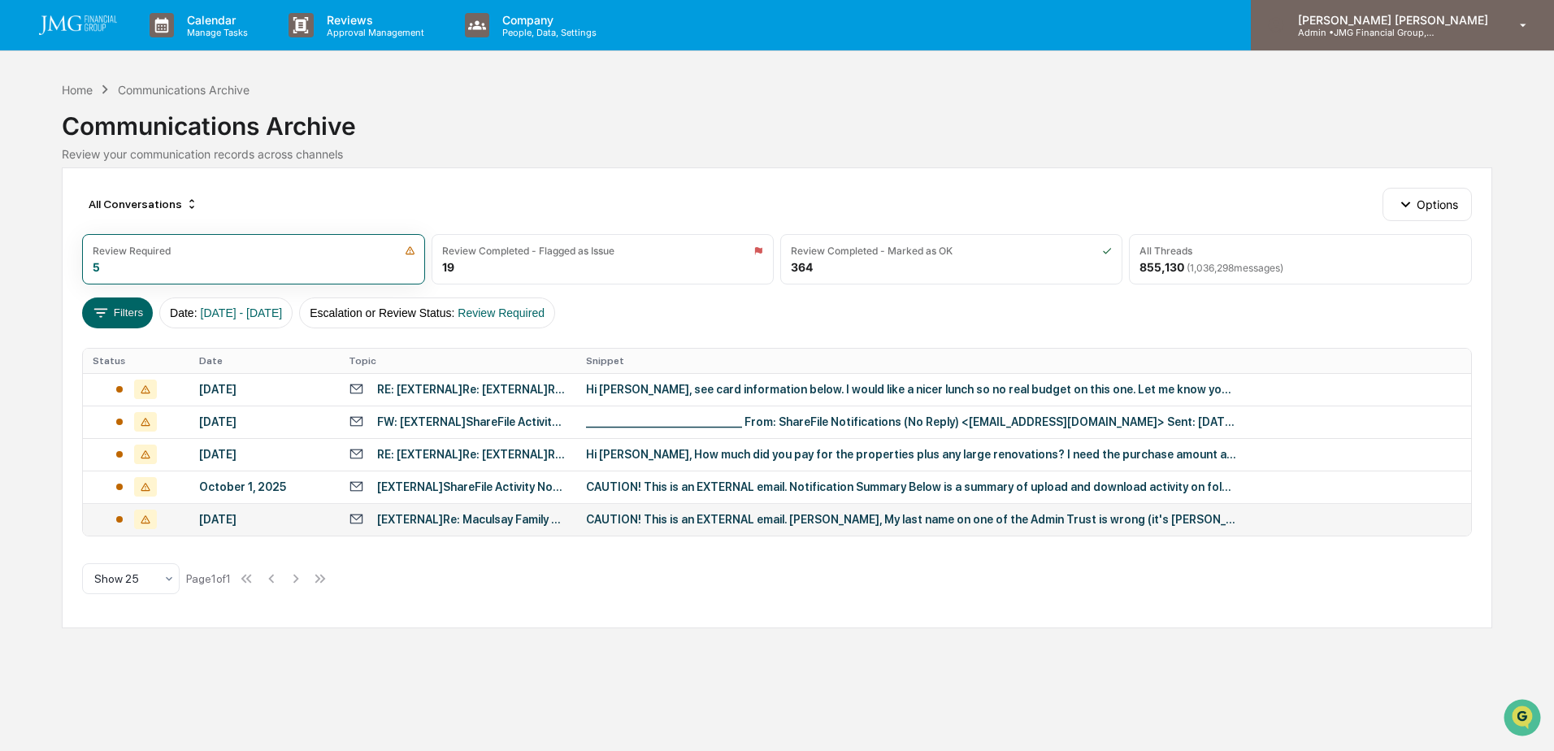
click at [1476, 41] on div "[PERSON_NAME] [PERSON_NAME] Admin • JMG Financial Group, Ltd." at bounding box center [1402, 25] width 303 height 50
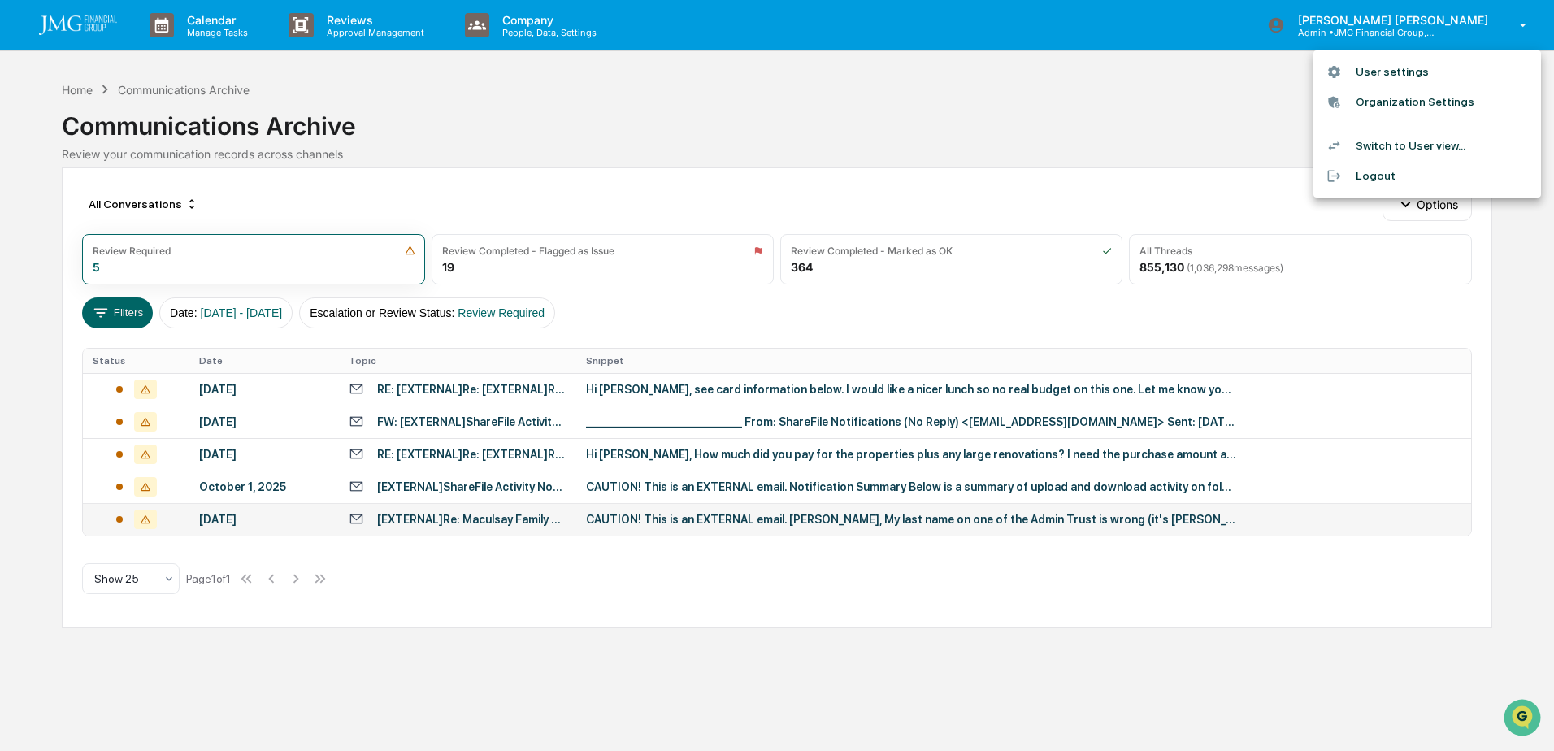
click at [1384, 183] on li "Logout" at bounding box center [1427, 176] width 228 height 30
